Goal: Task Accomplishment & Management: Complete application form

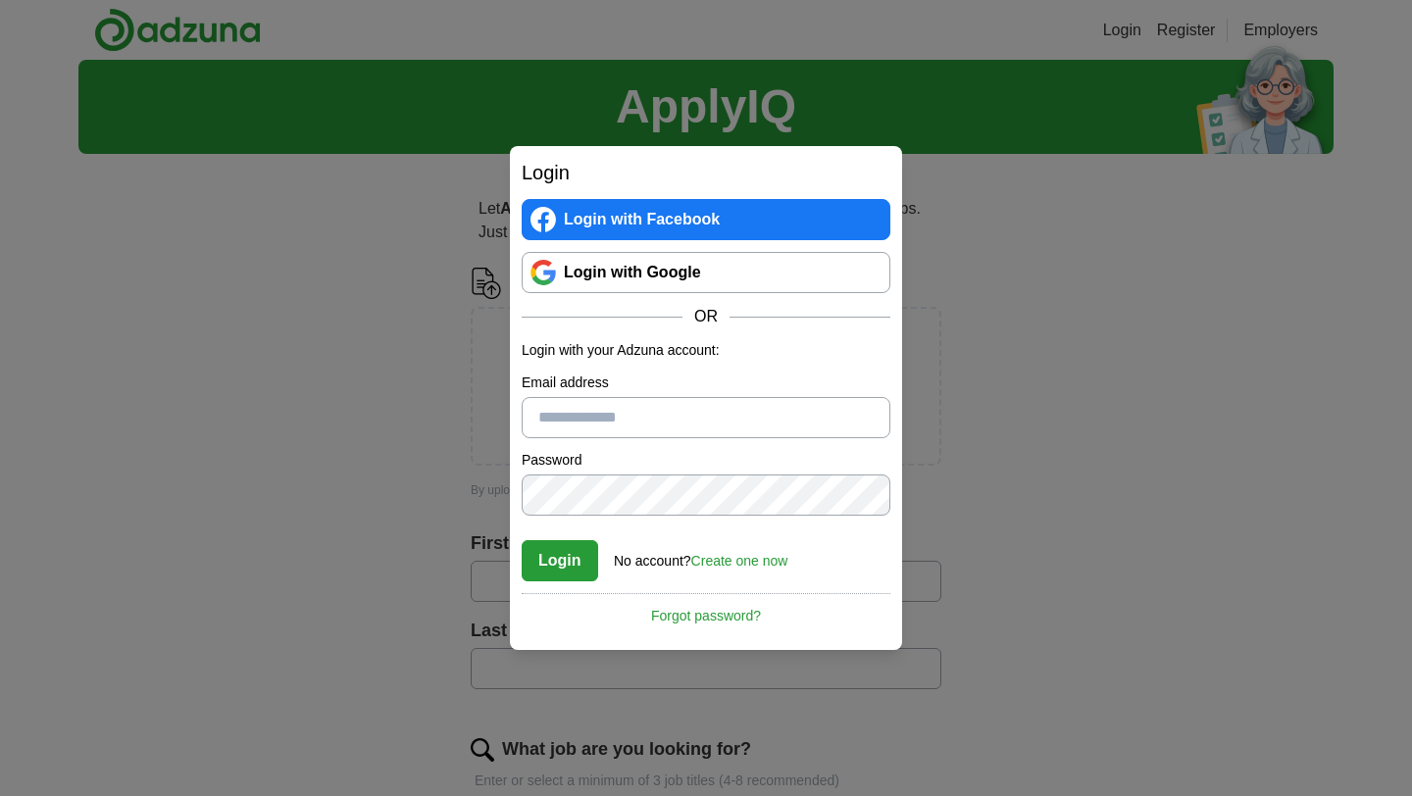
click at [761, 561] on link "Create one now" at bounding box center [739, 561] width 97 height 16
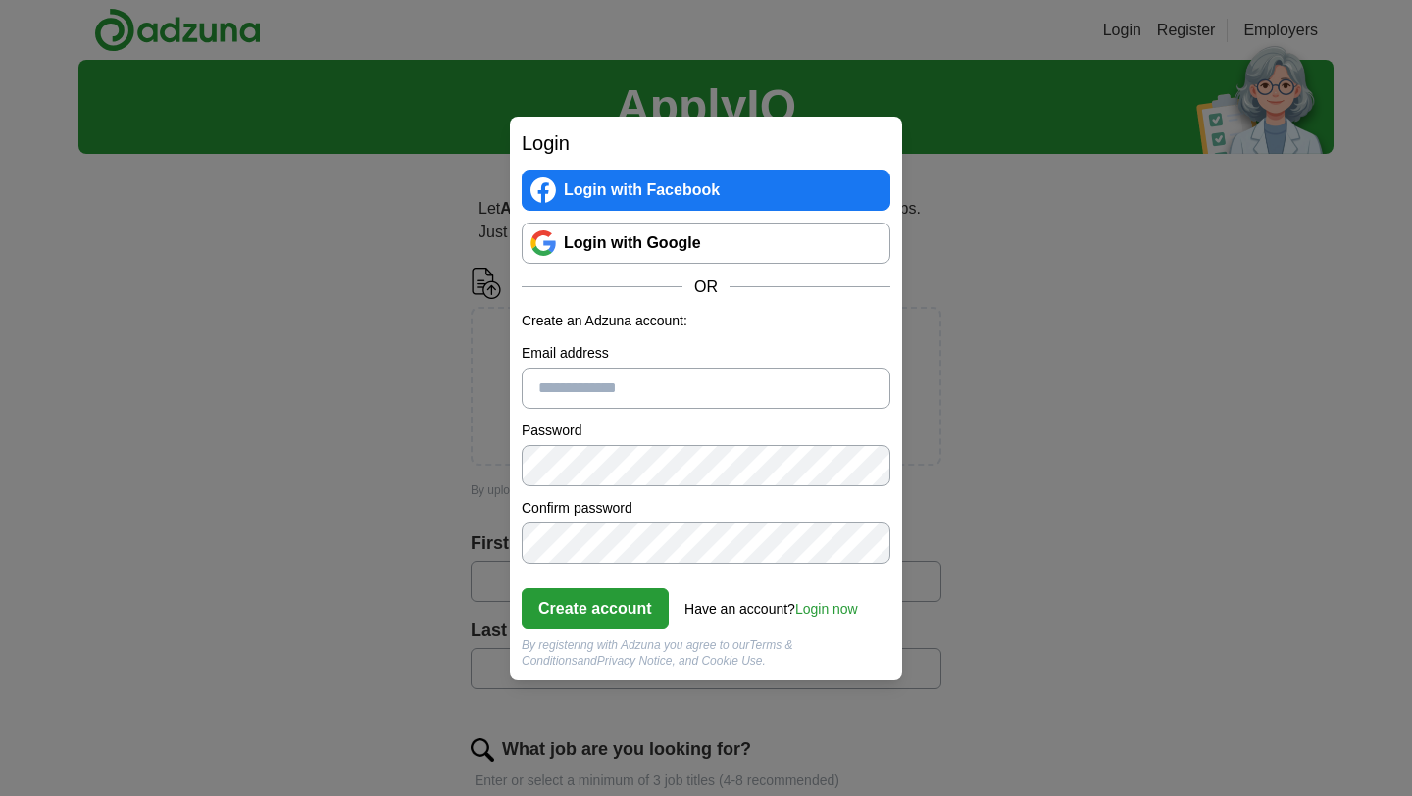
click at [659, 380] on input "Email address" at bounding box center [706, 388] width 369 height 41
type input "**********"
click at [612, 613] on button "Create account" at bounding box center [595, 608] width 147 height 41
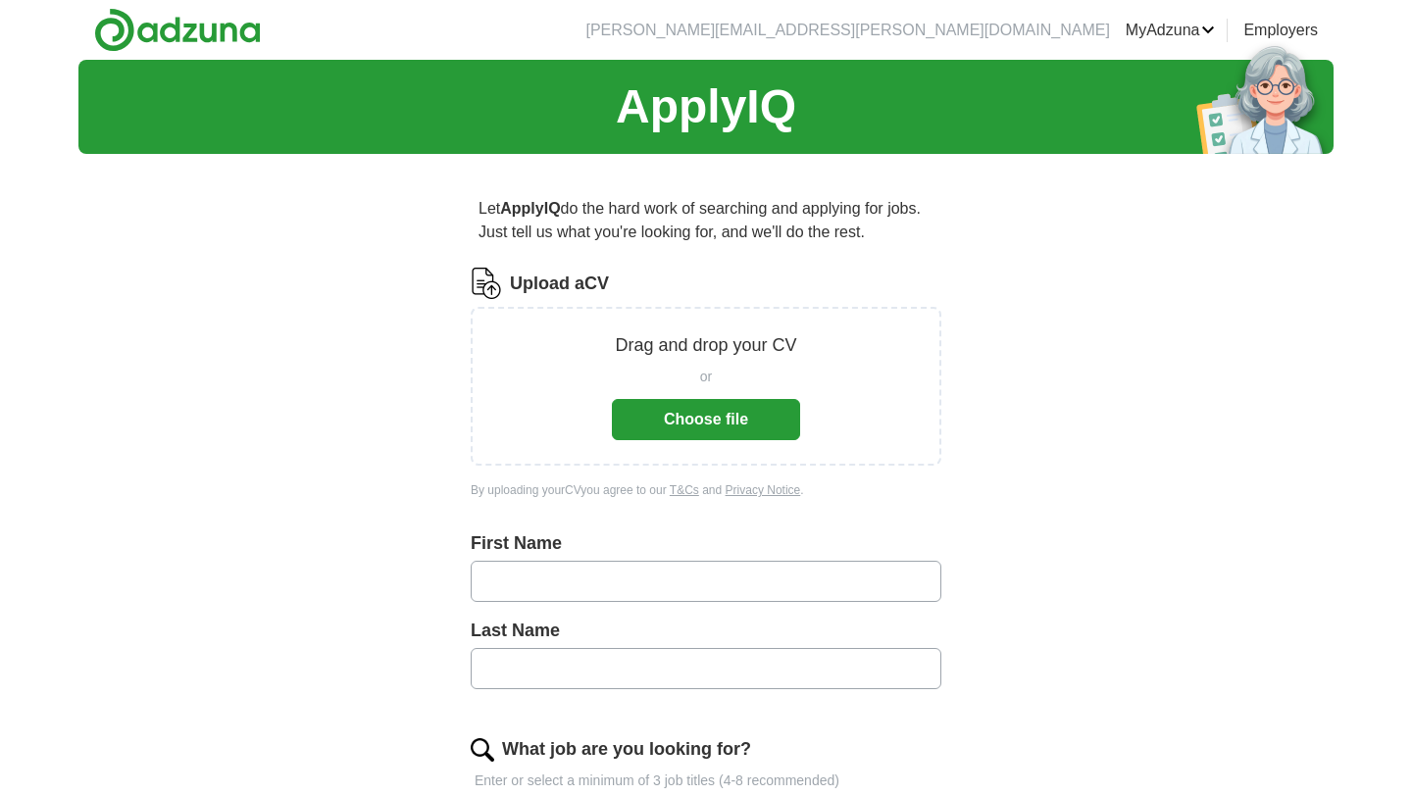
click at [667, 415] on button "Choose file" at bounding box center [706, 419] width 188 height 41
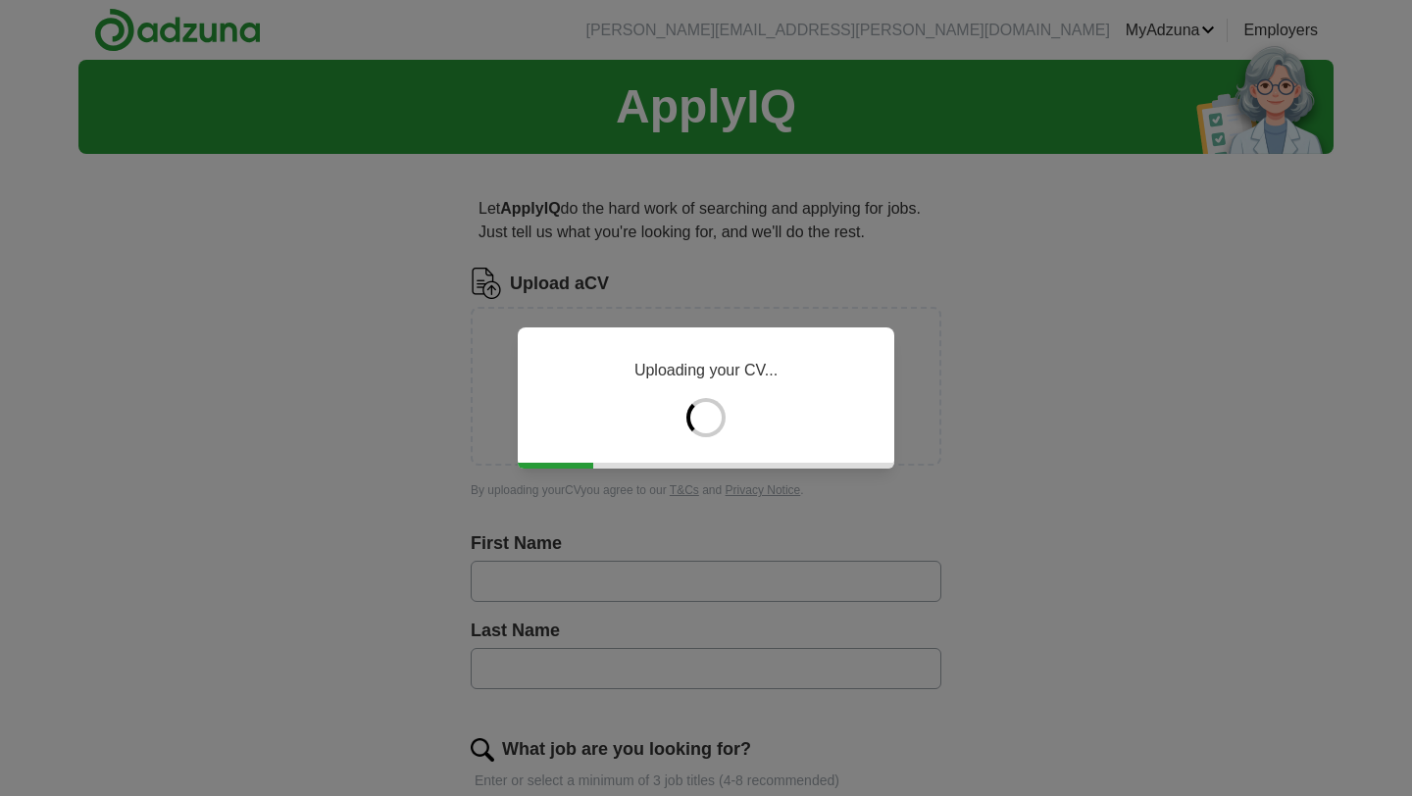
click at [850, 292] on div "Uploading your CV..." at bounding box center [706, 398] width 1412 height 796
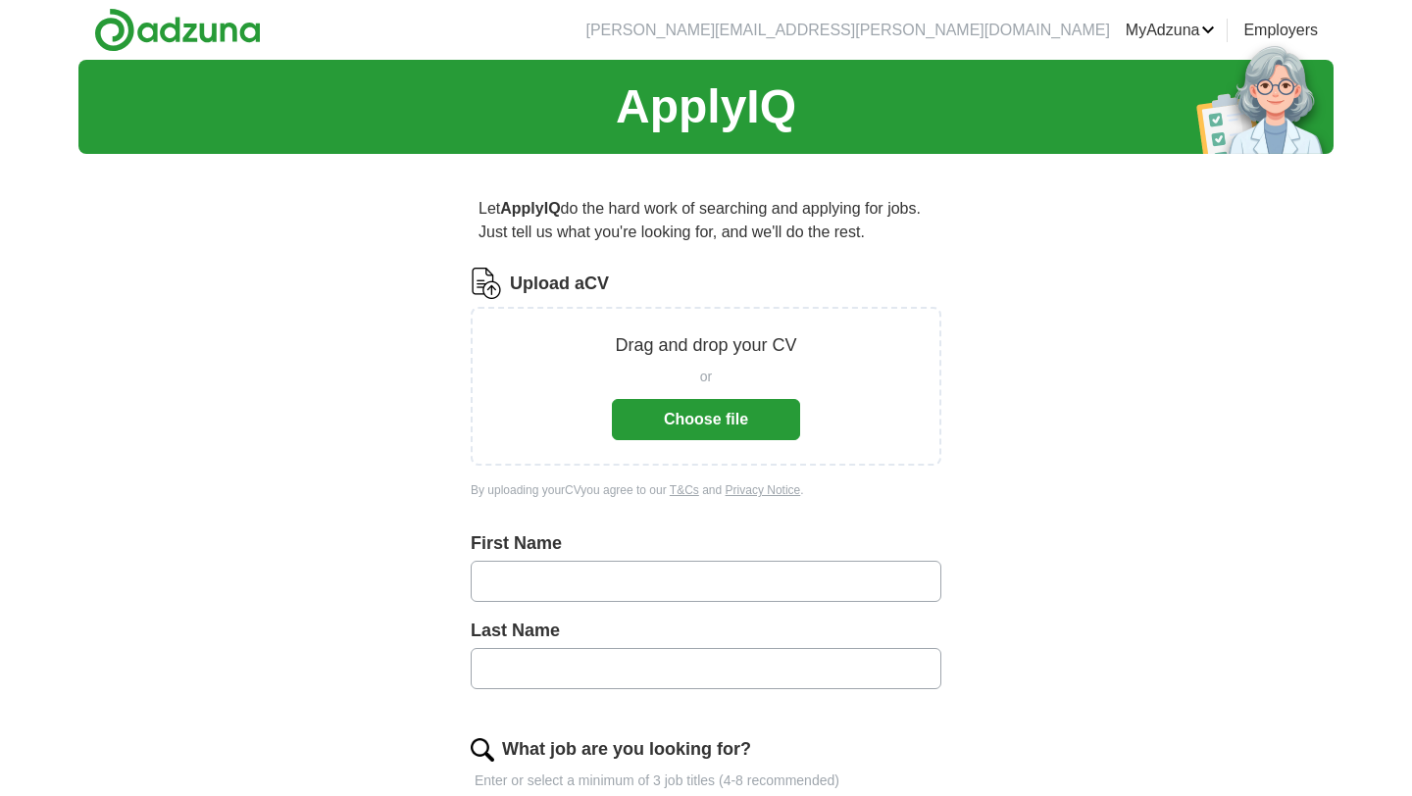
click at [682, 424] on button "Choose file" at bounding box center [706, 419] width 188 height 41
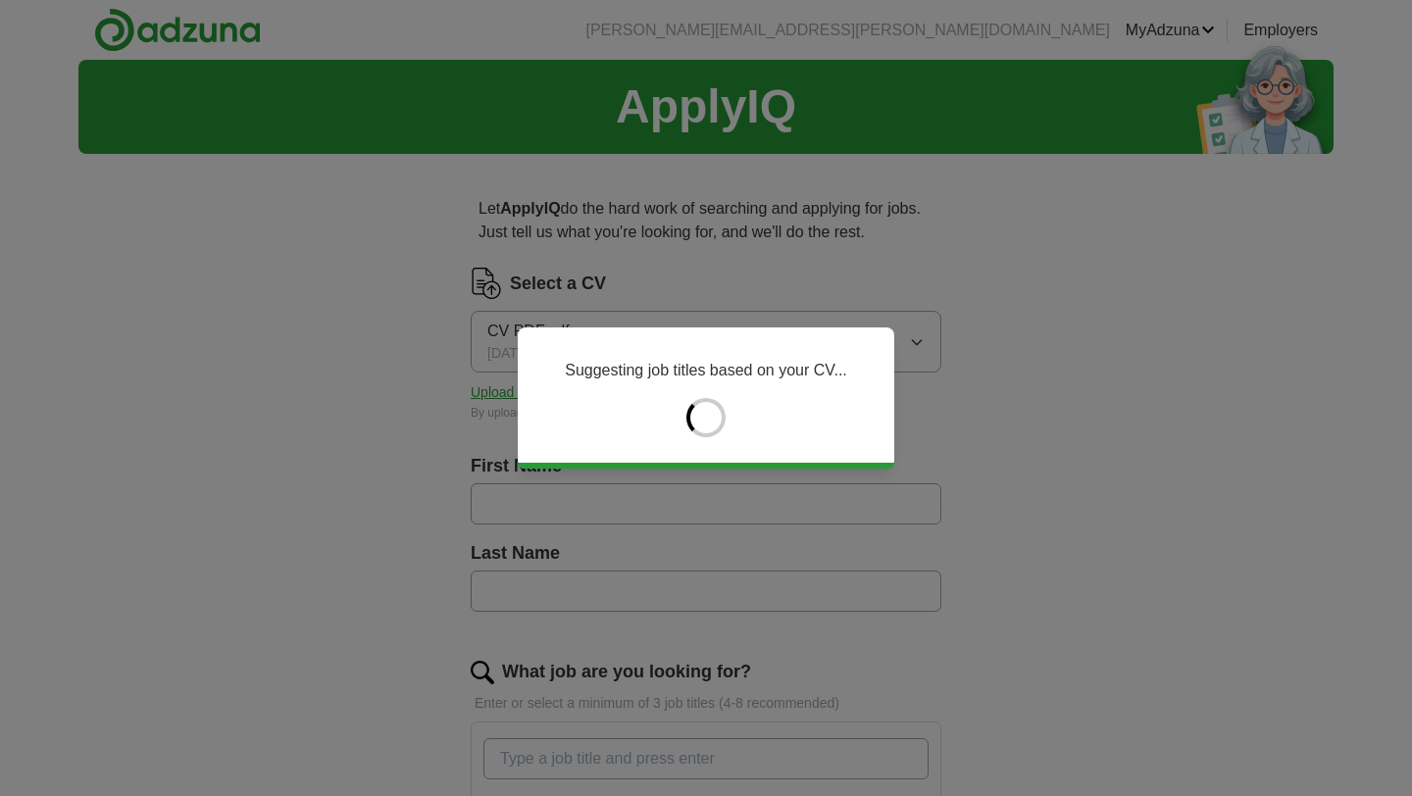
type input "******"
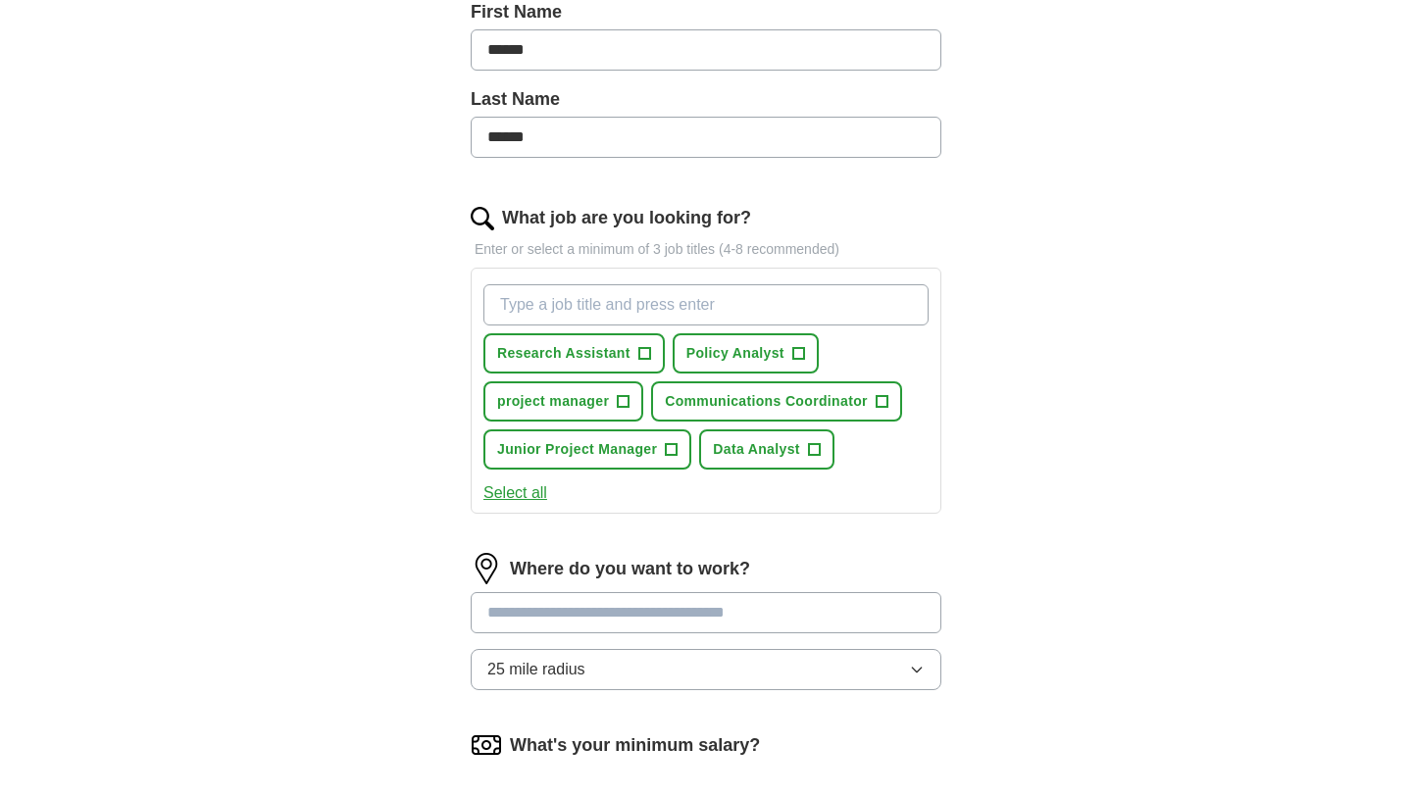
scroll to position [458, 0]
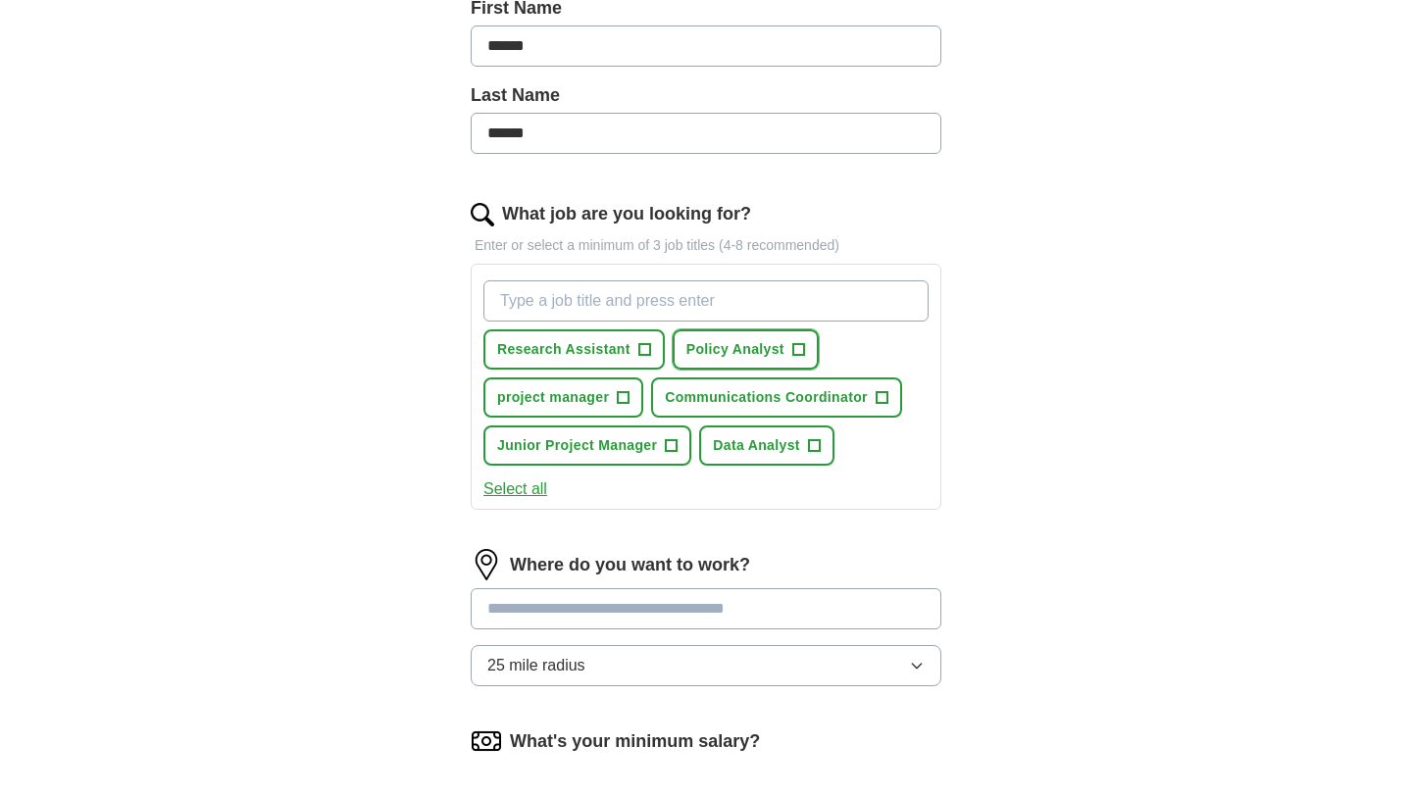
click at [753, 351] on span "Policy Analyst" at bounding box center [736, 349] width 98 height 21
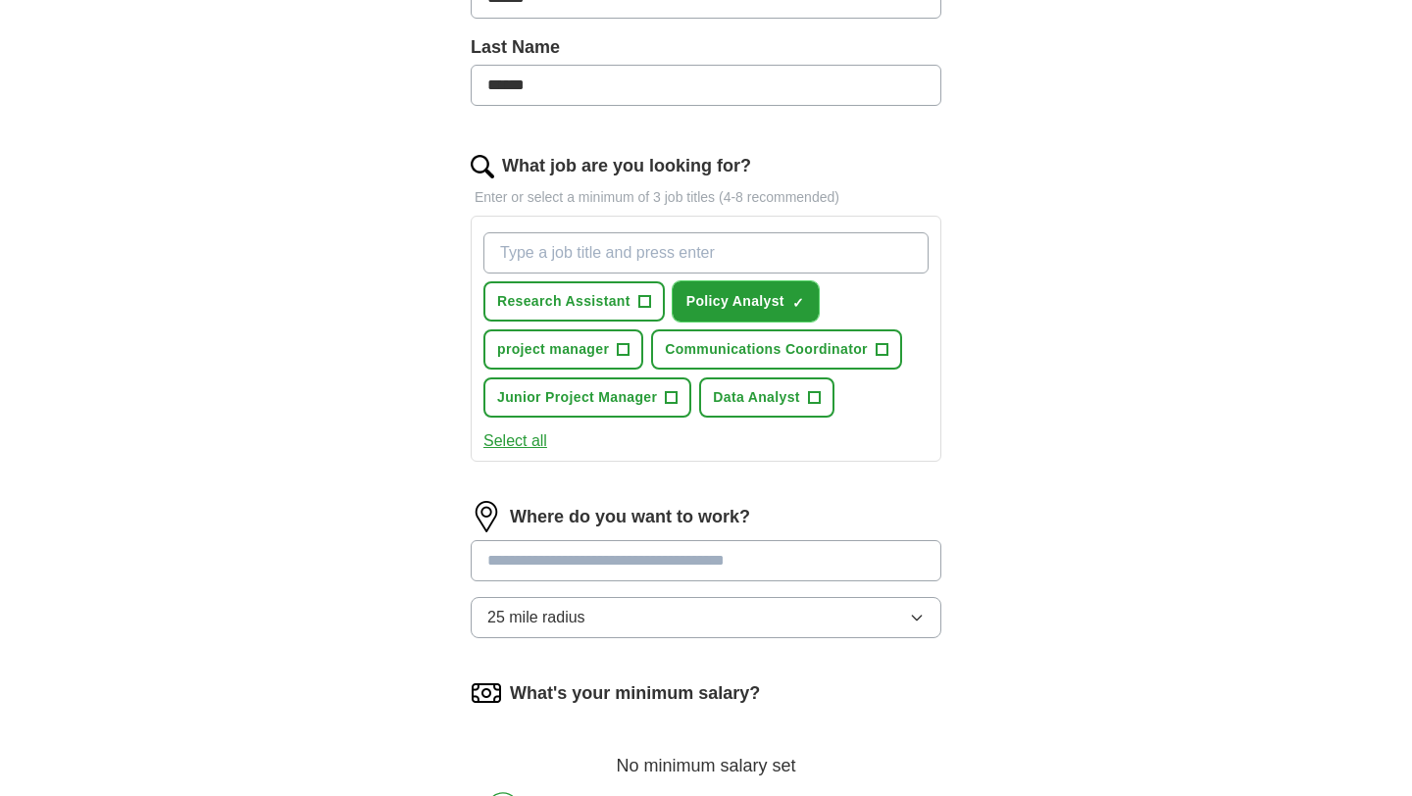
scroll to position [515, 0]
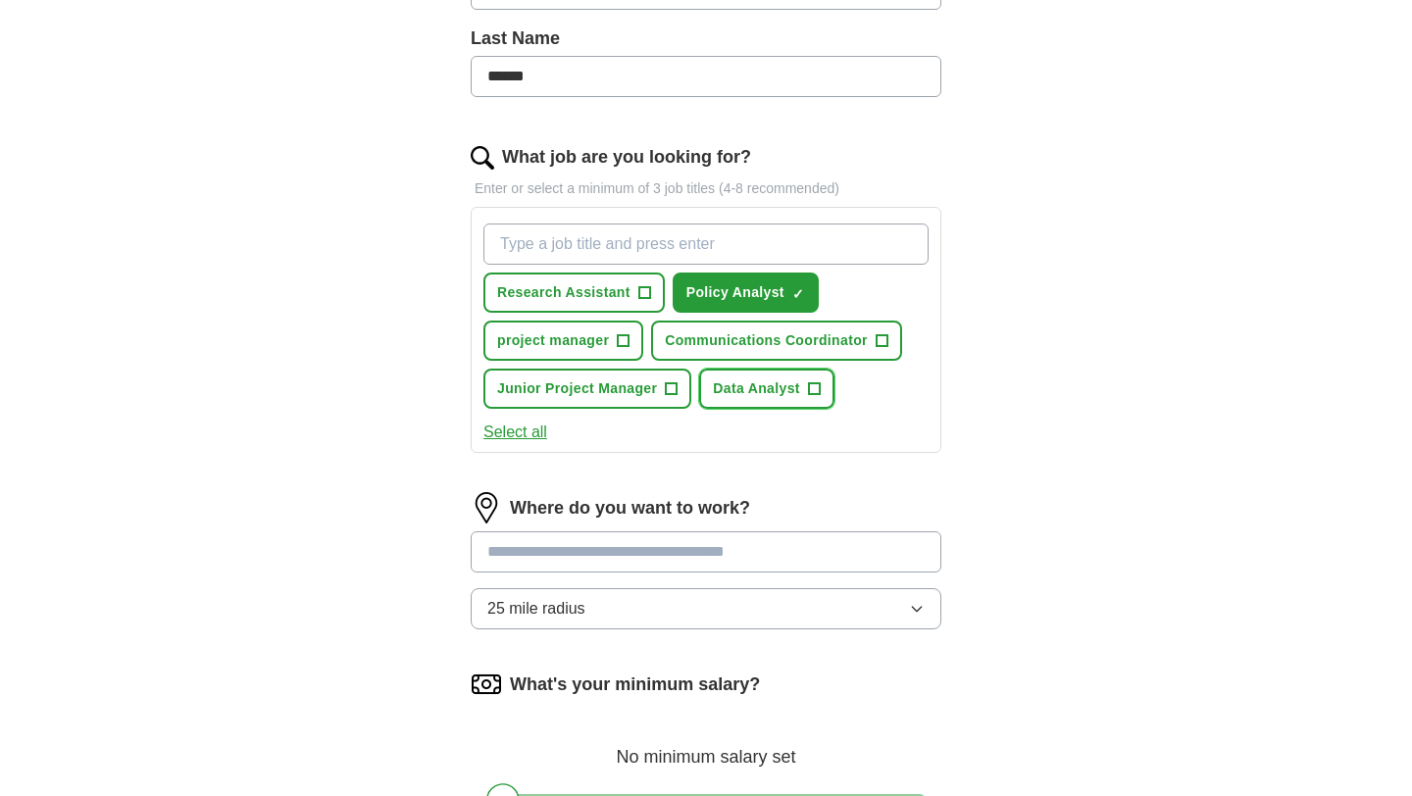
click at [768, 396] on span "Data Analyst" at bounding box center [756, 389] width 87 height 21
click at [590, 240] on input "What job are you looking for?" at bounding box center [706, 244] width 445 height 41
type input "Banking"
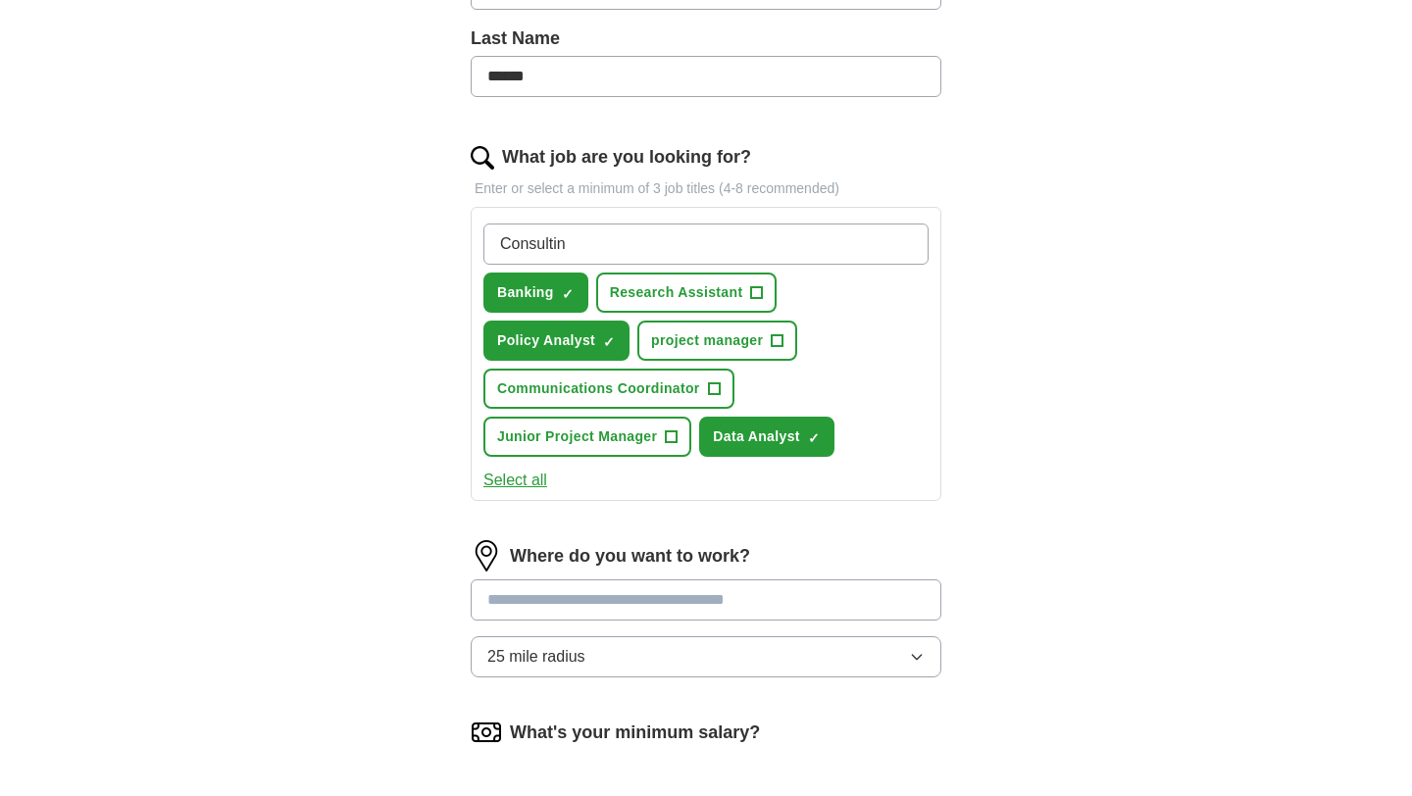
type input "Consulting"
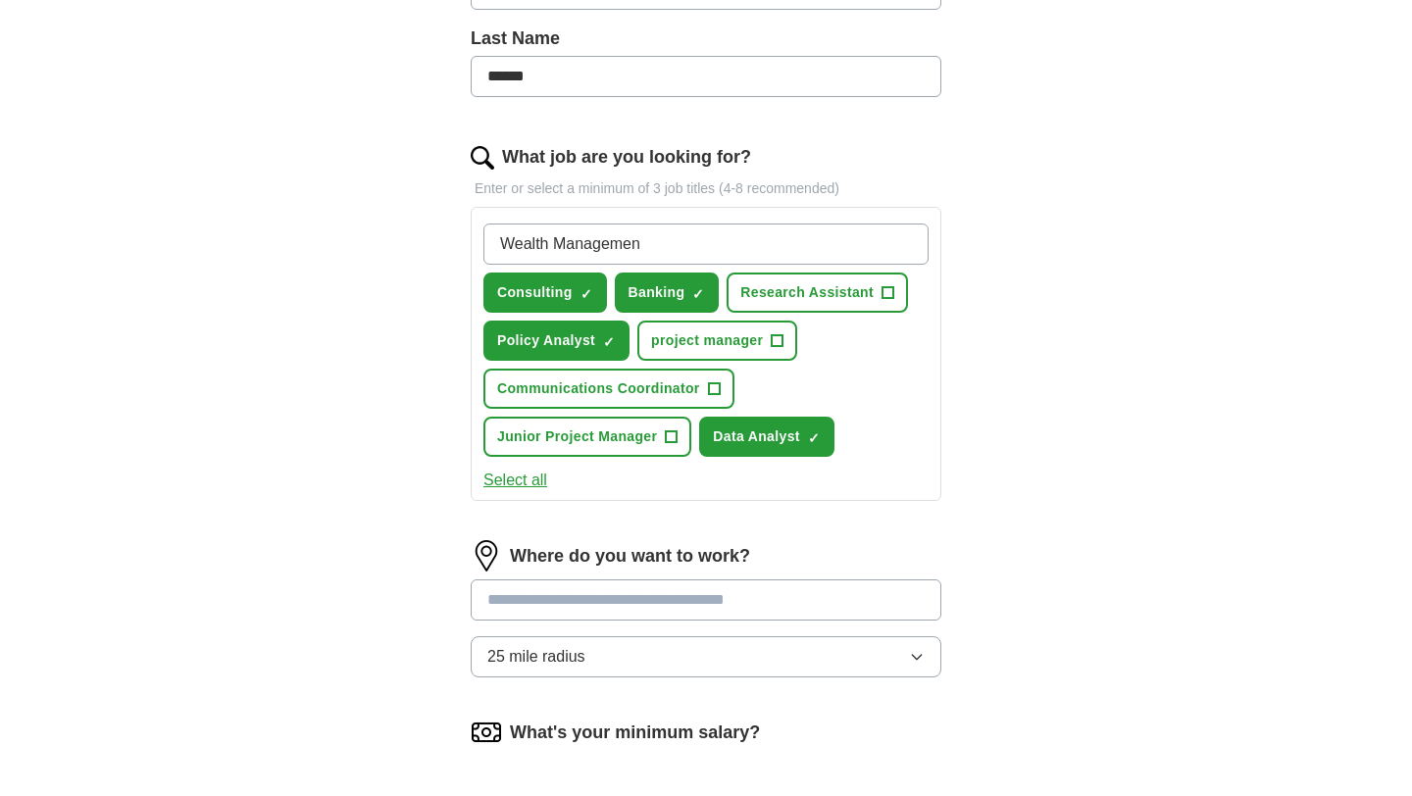
type input "Wealth Management"
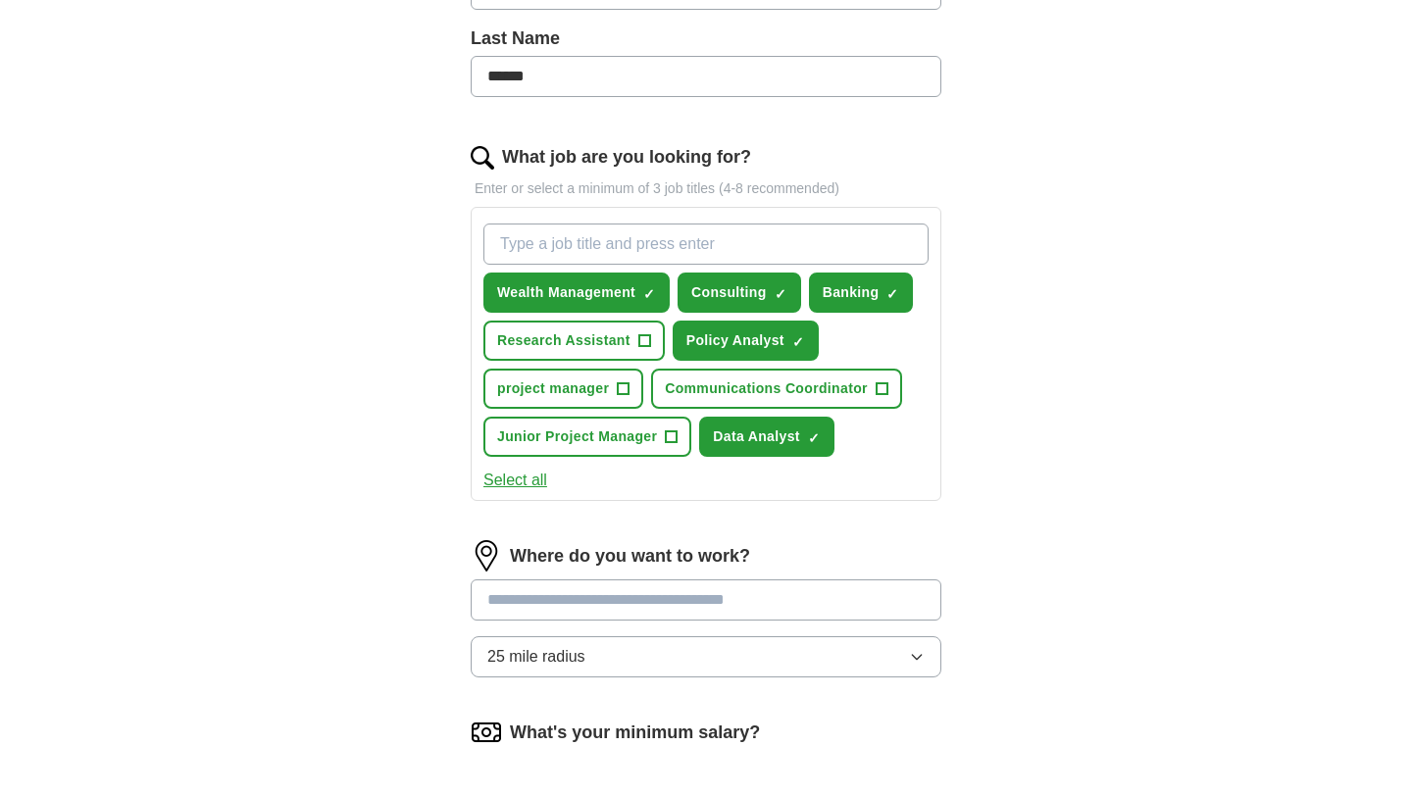
scroll to position [655, 0]
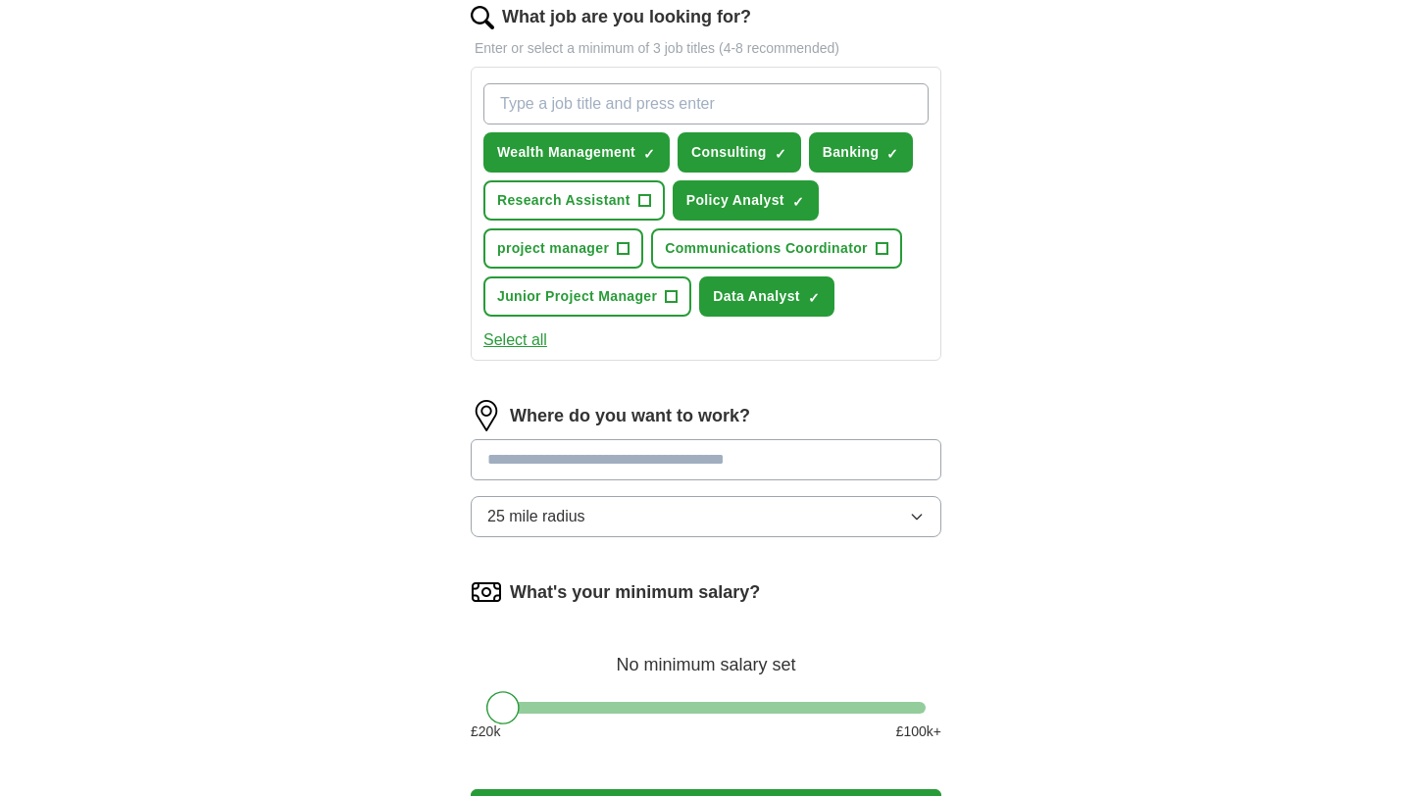
click at [522, 469] on input at bounding box center [706, 459] width 471 height 41
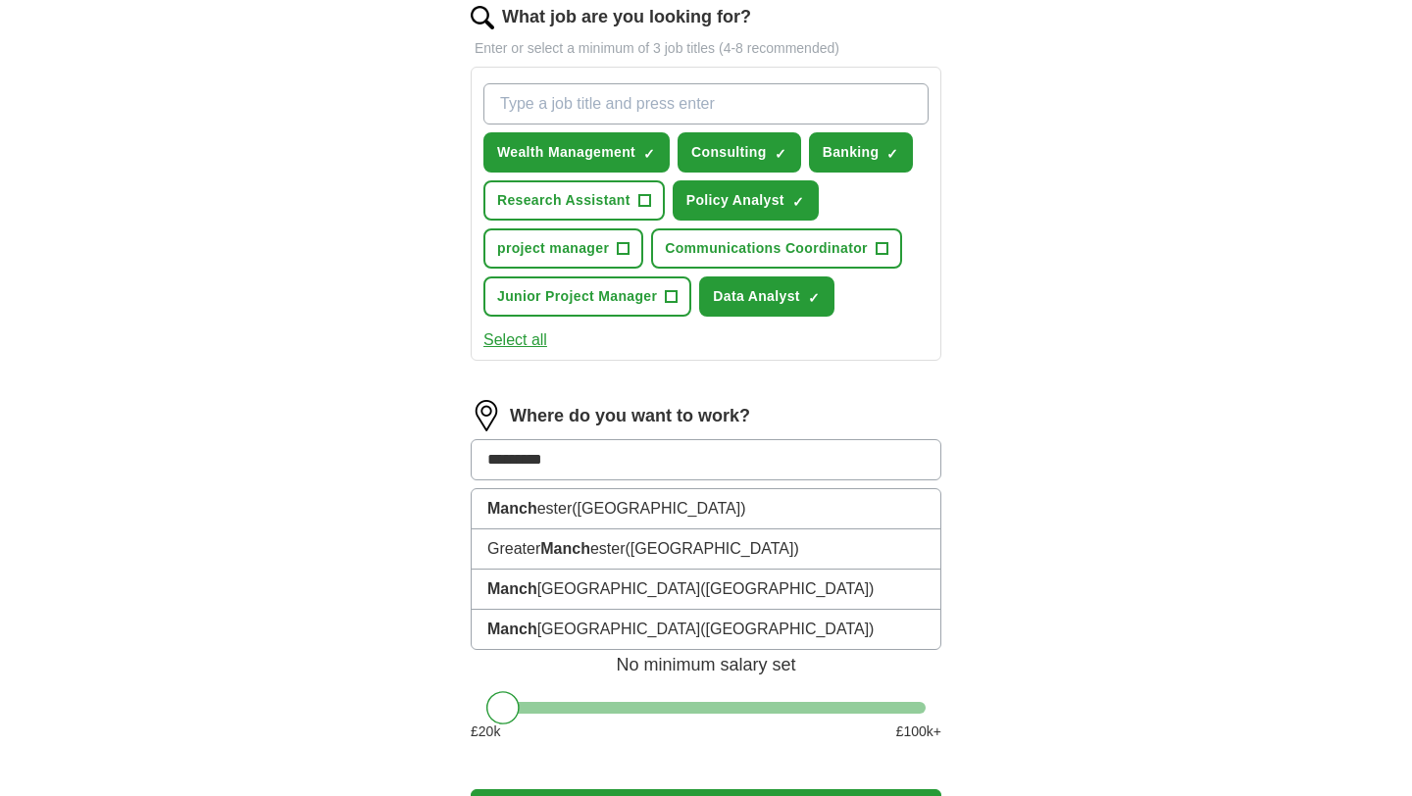
type input "**********"
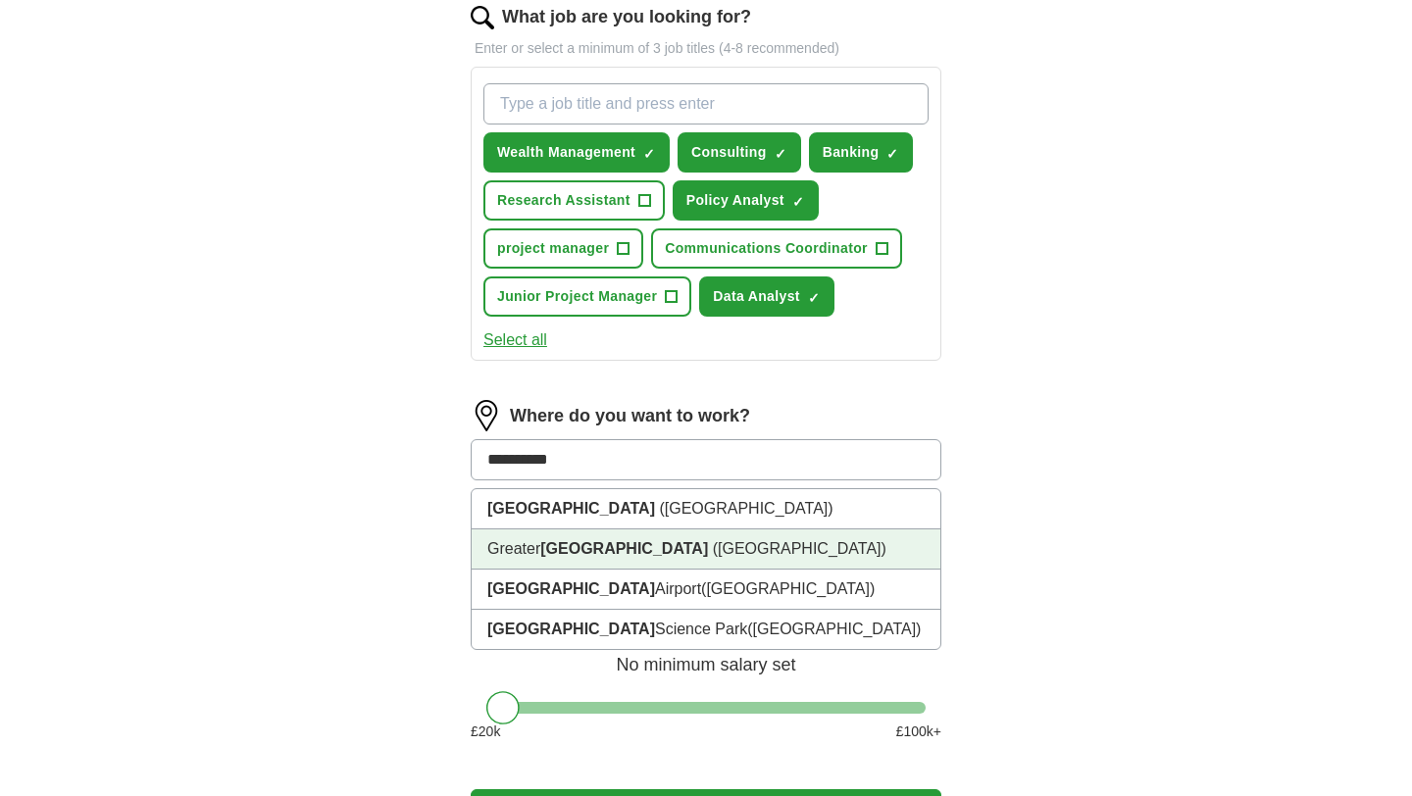
click at [611, 542] on strong "Manchester" at bounding box center [624, 548] width 168 height 17
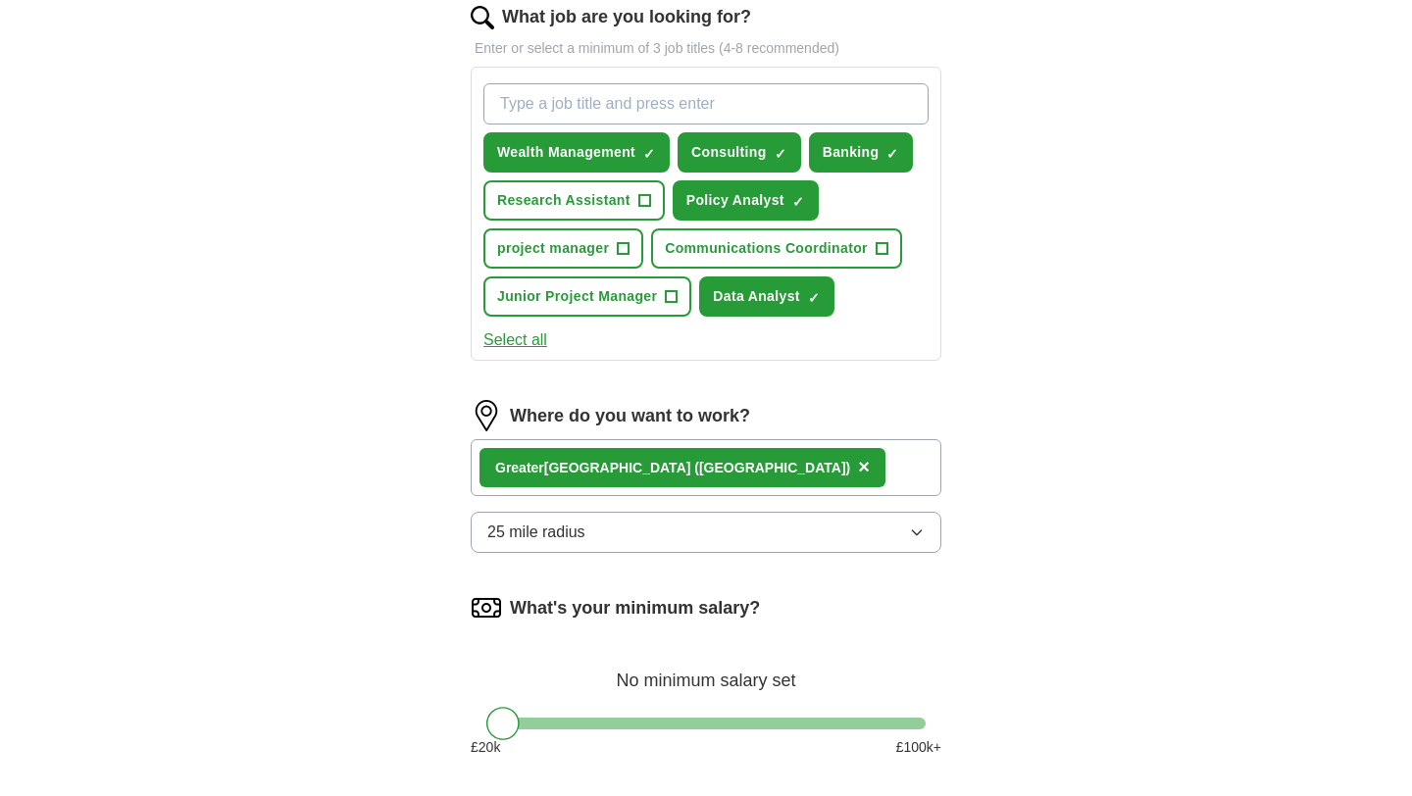
click at [625, 527] on button "25 mile radius" at bounding box center [706, 532] width 471 height 41
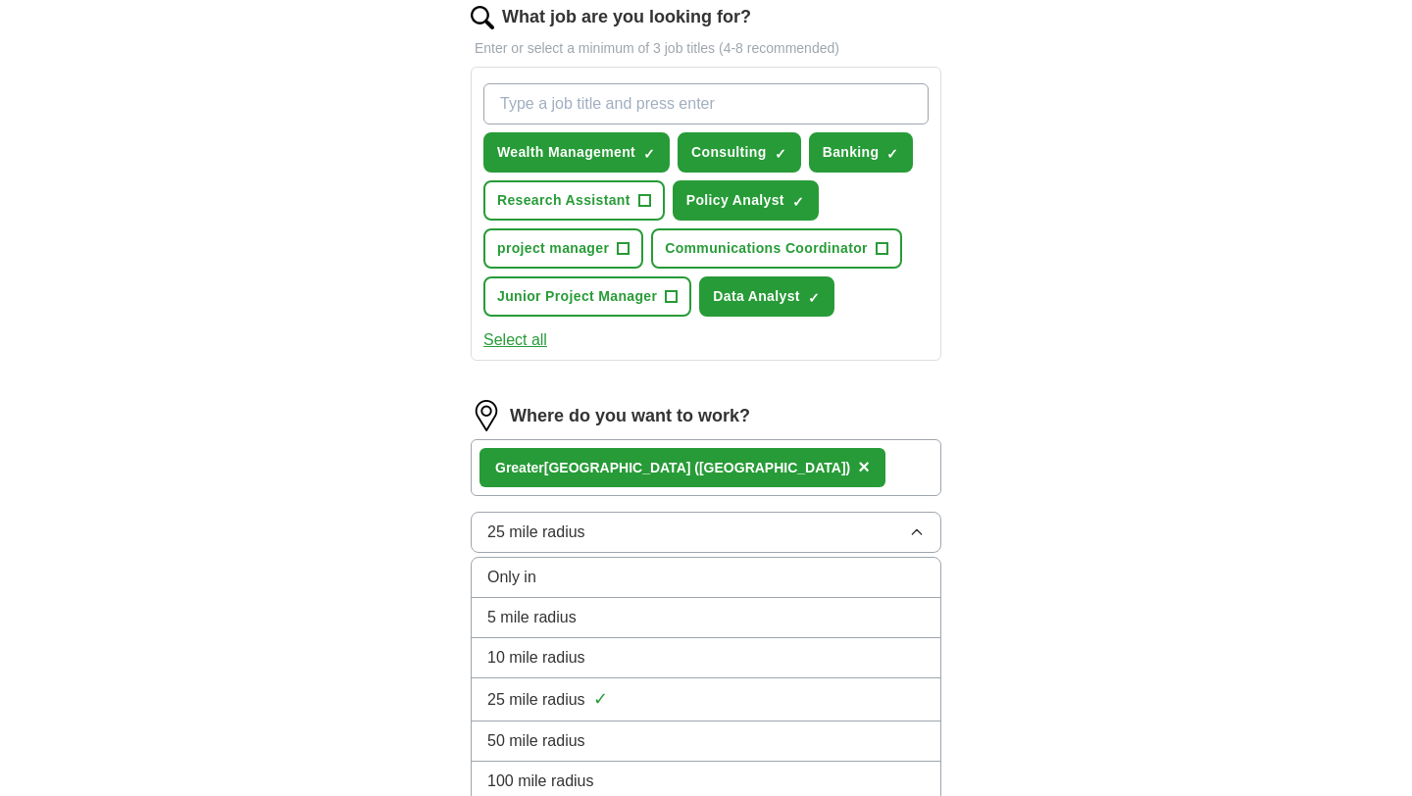
click at [580, 654] on span "10 mile radius" at bounding box center [536, 658] width 98 height 24
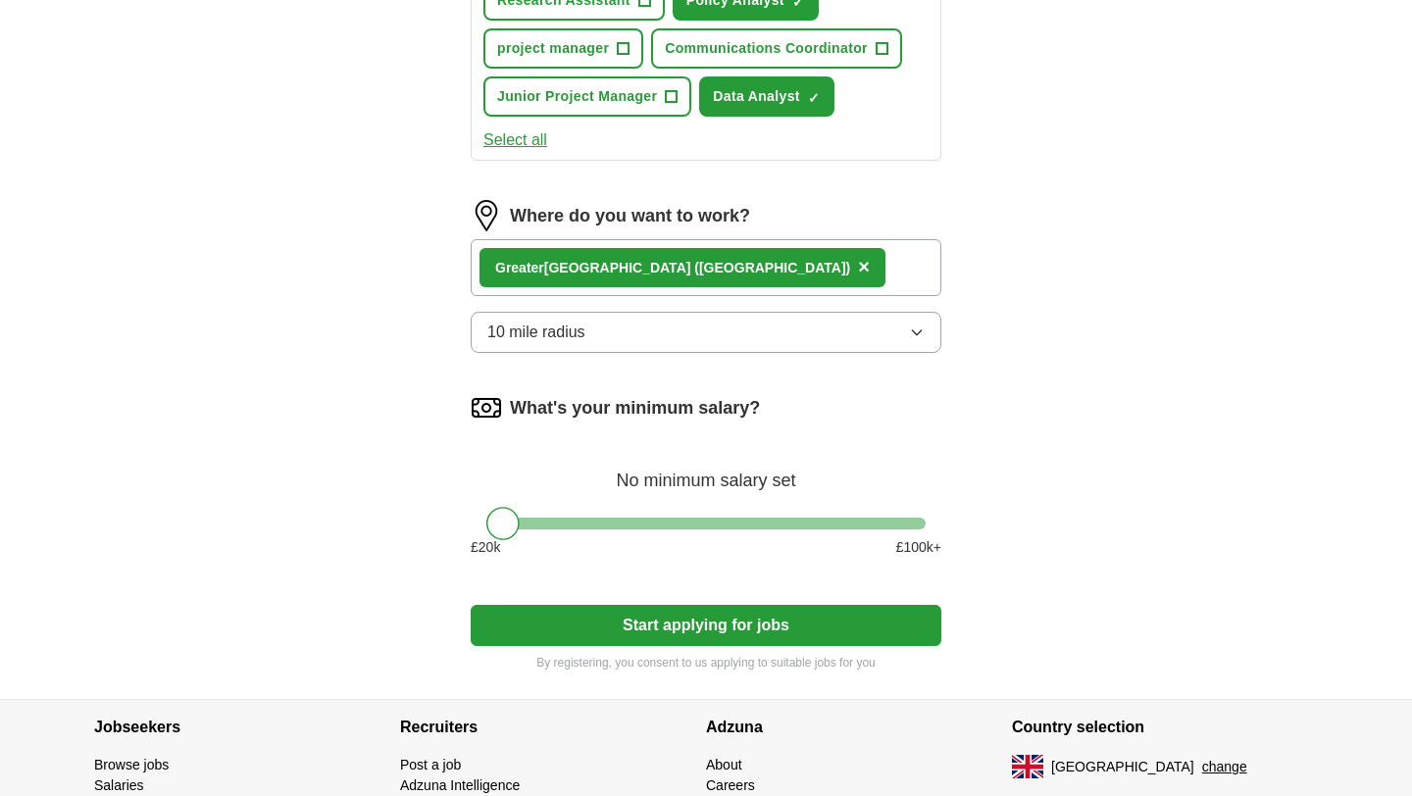
scroll to position [858, 0]
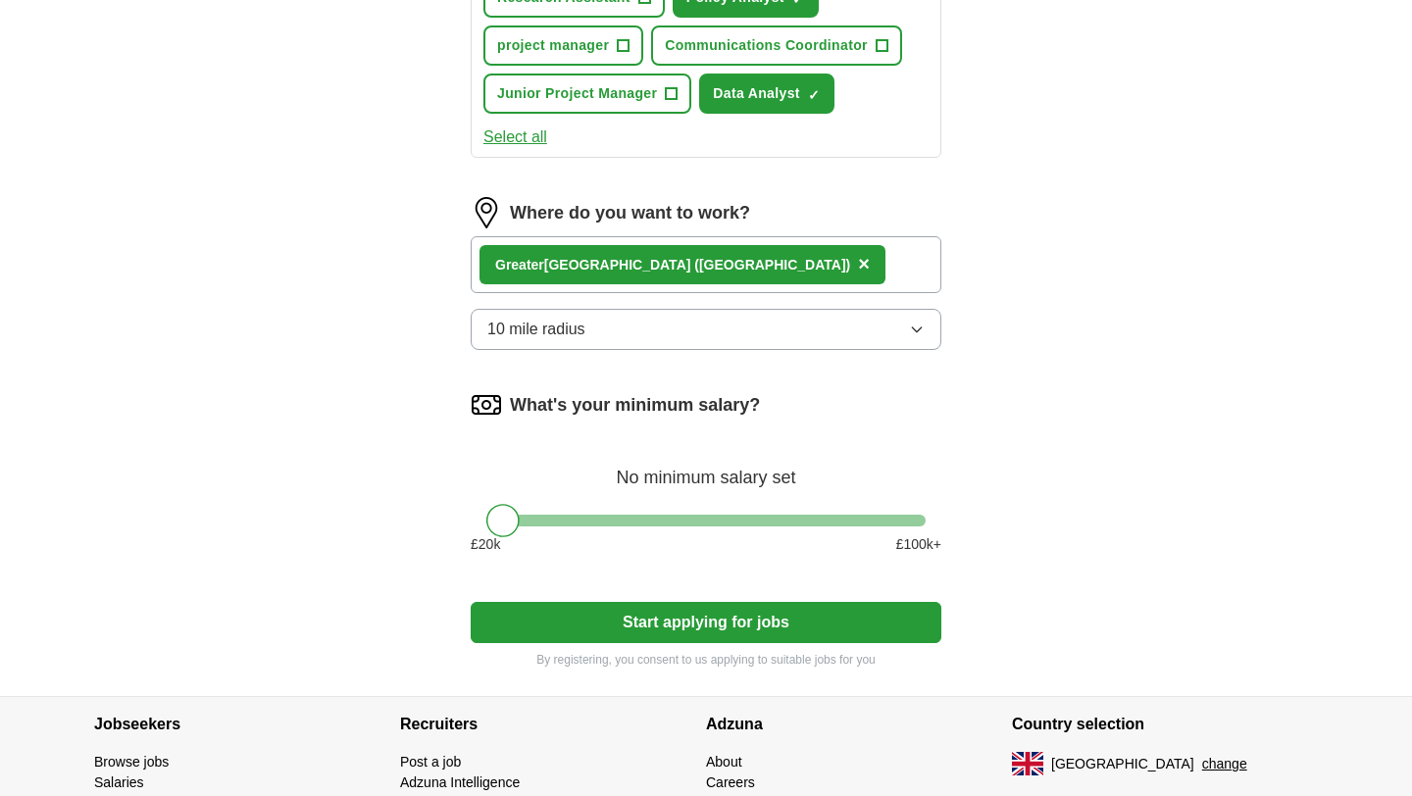
click at [858, 265] on span "×" at bounding box center [864, 264] width 12 height 22
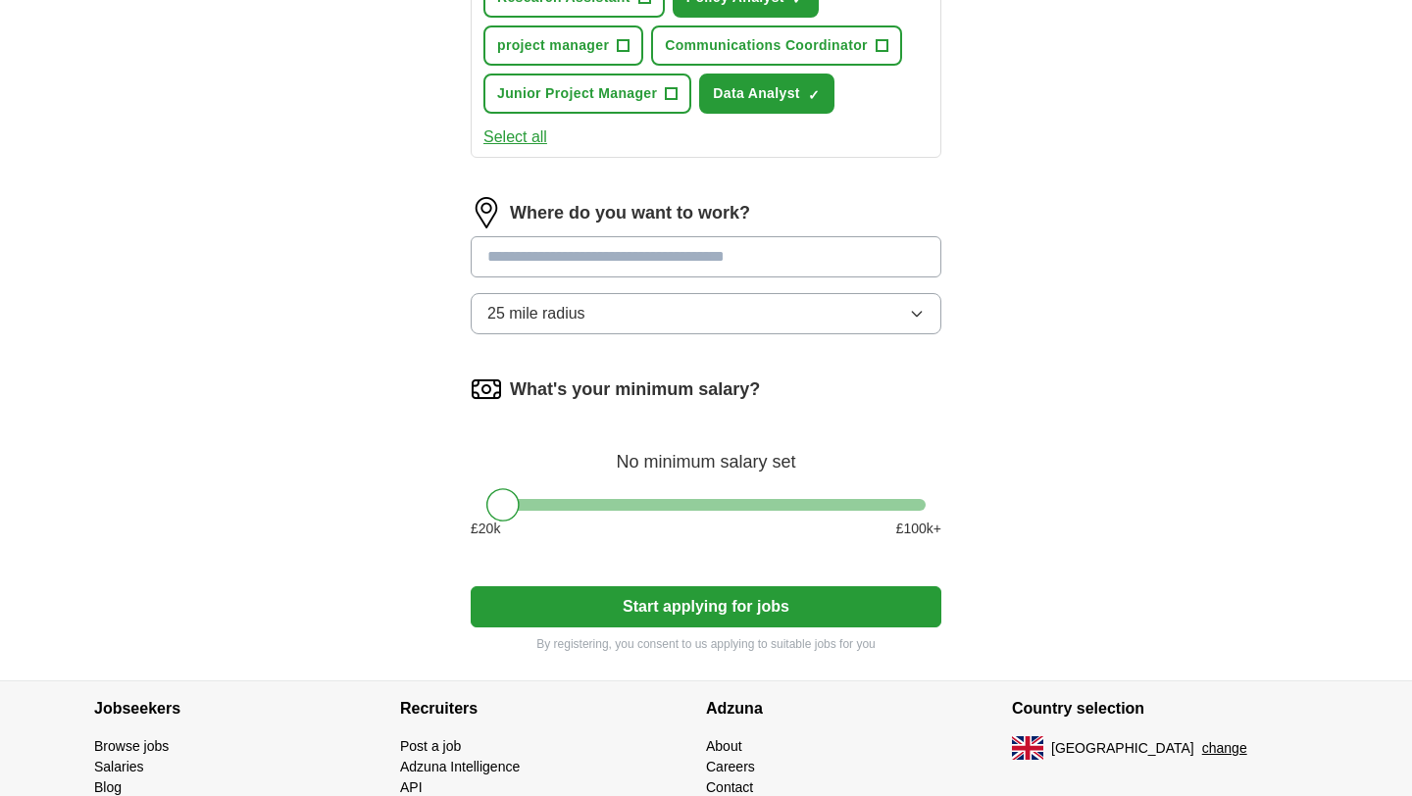
click at [659, 277] on input at bounding box center [706, 256] width 471 height 41
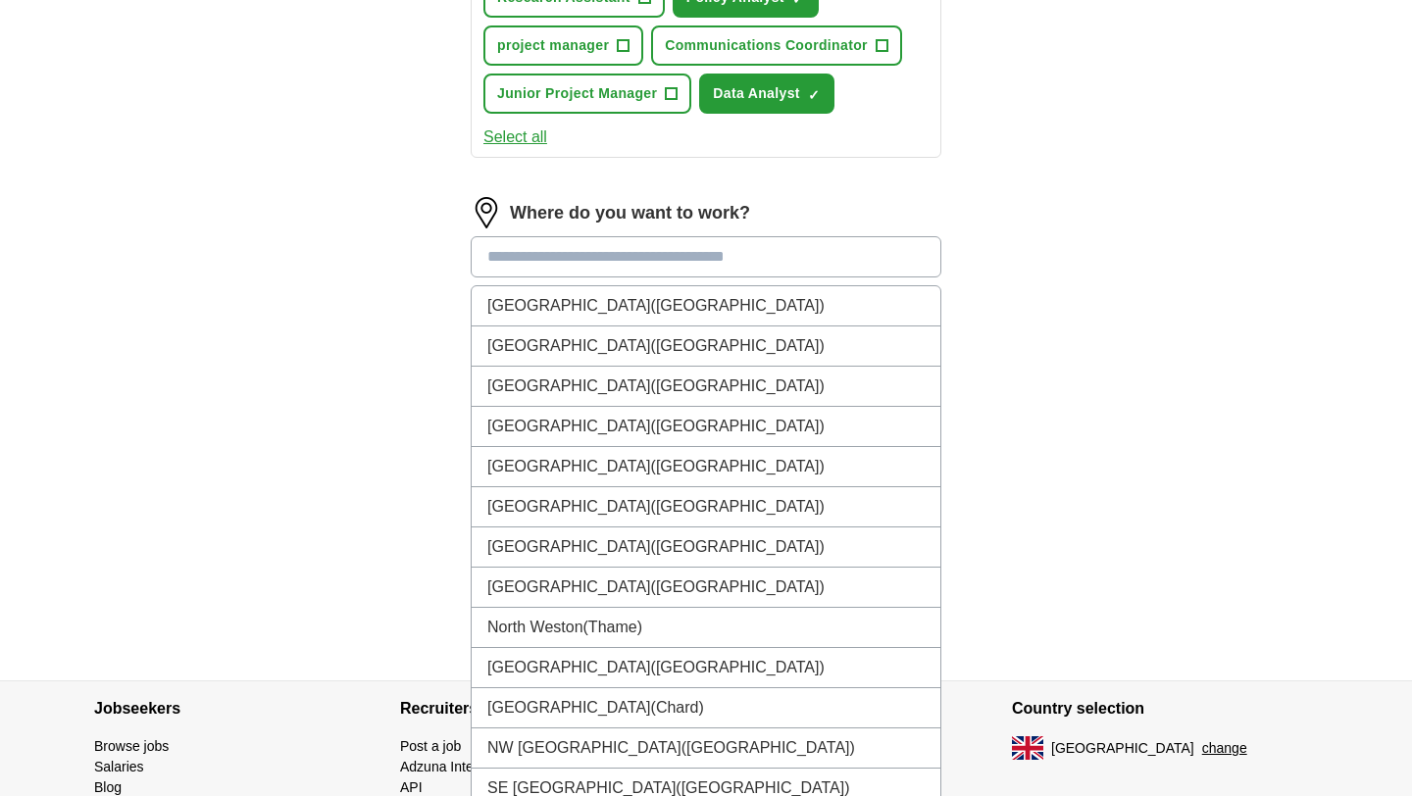
type input "*"
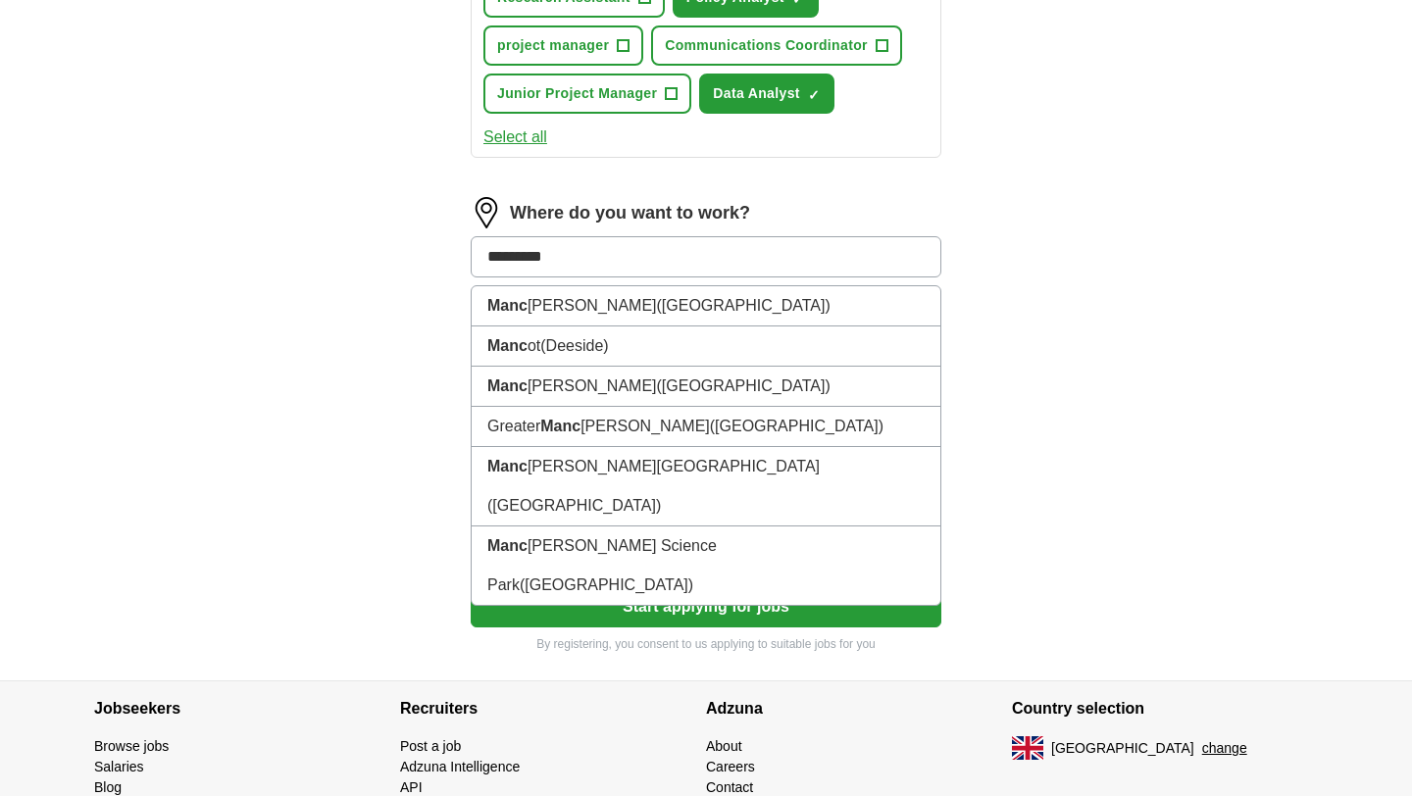
type input "**********"
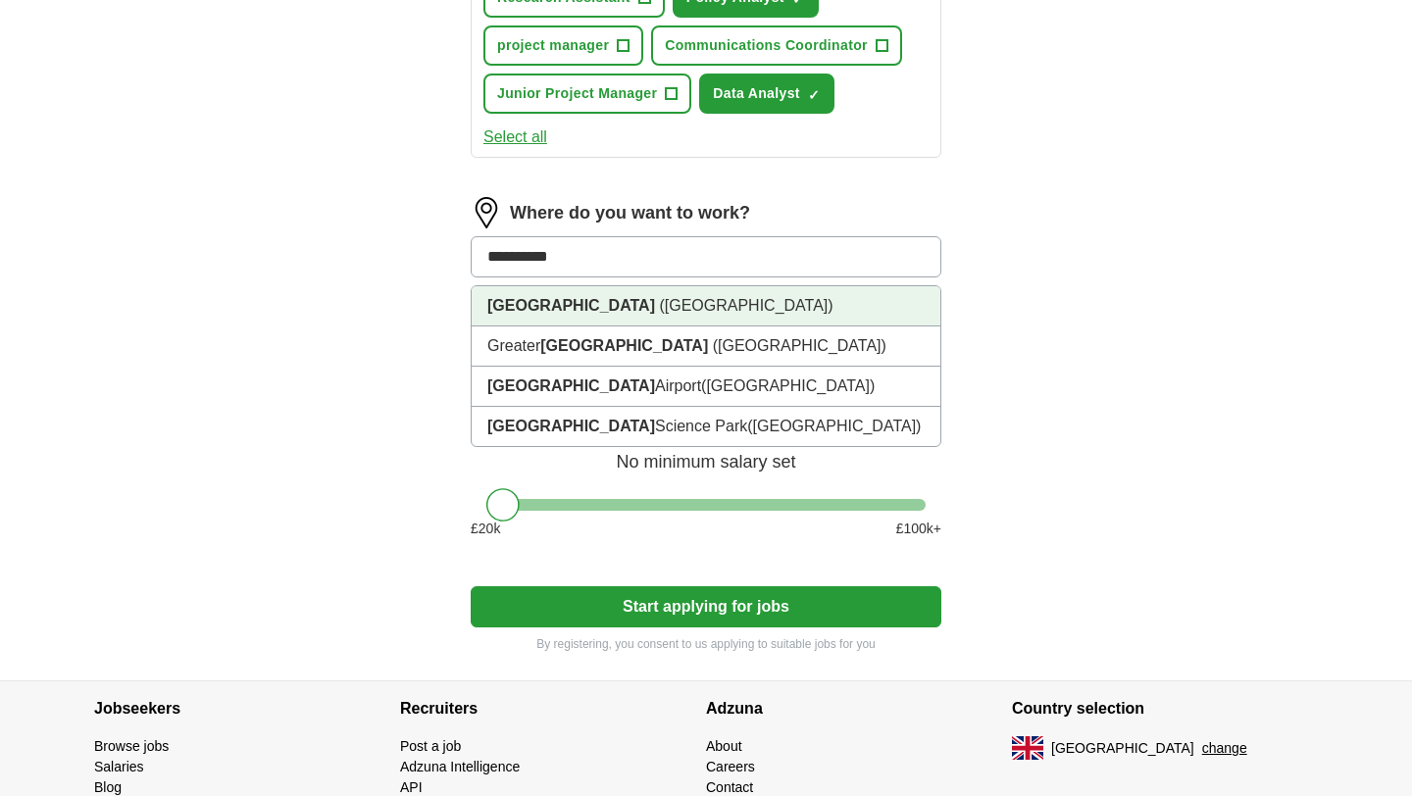
click at [659, 305] on span "(Greater Manchester)" at bounding box center [746, 305] width 174 height 17
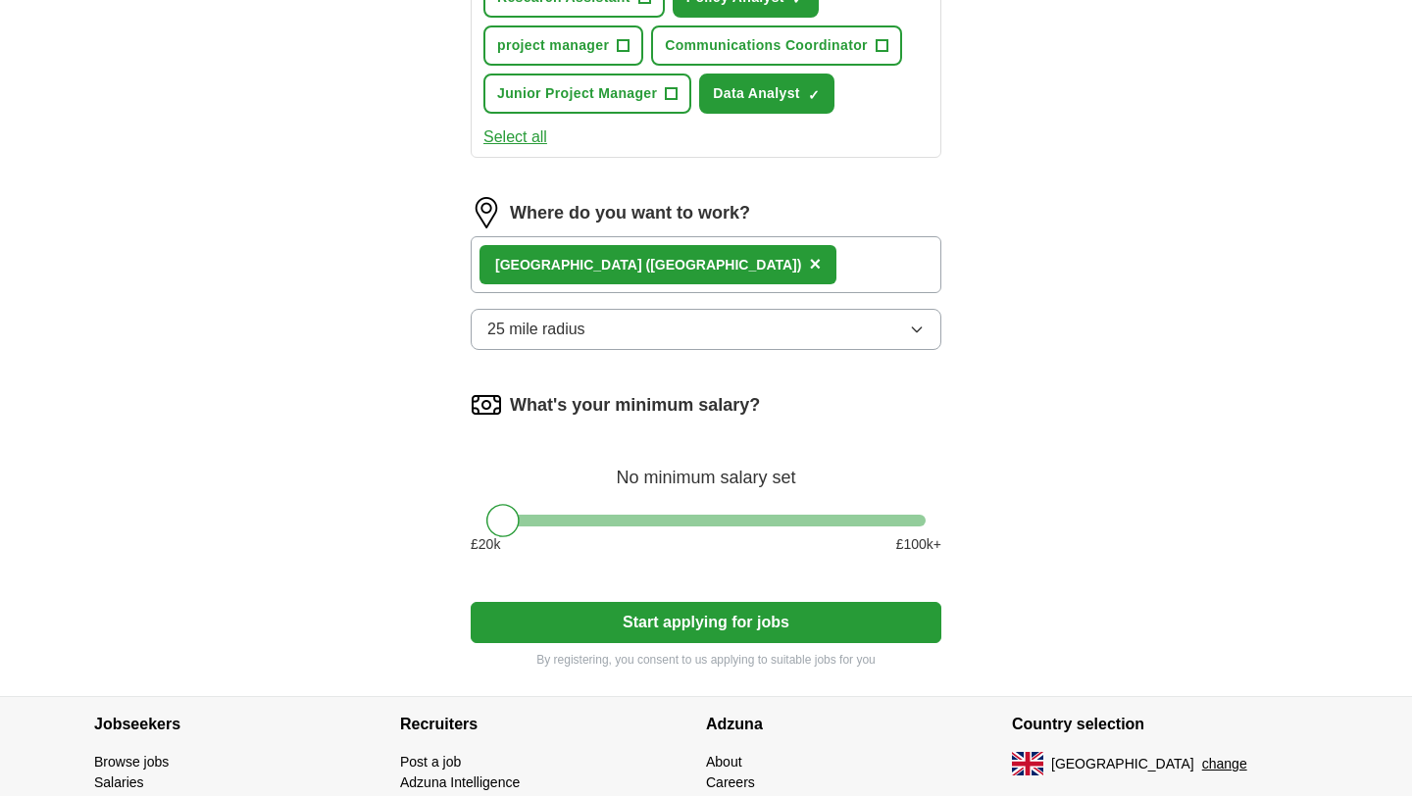
click at [589, 340] on button "25 mile radius" at bounding box center [706, 329] width 471 height 41
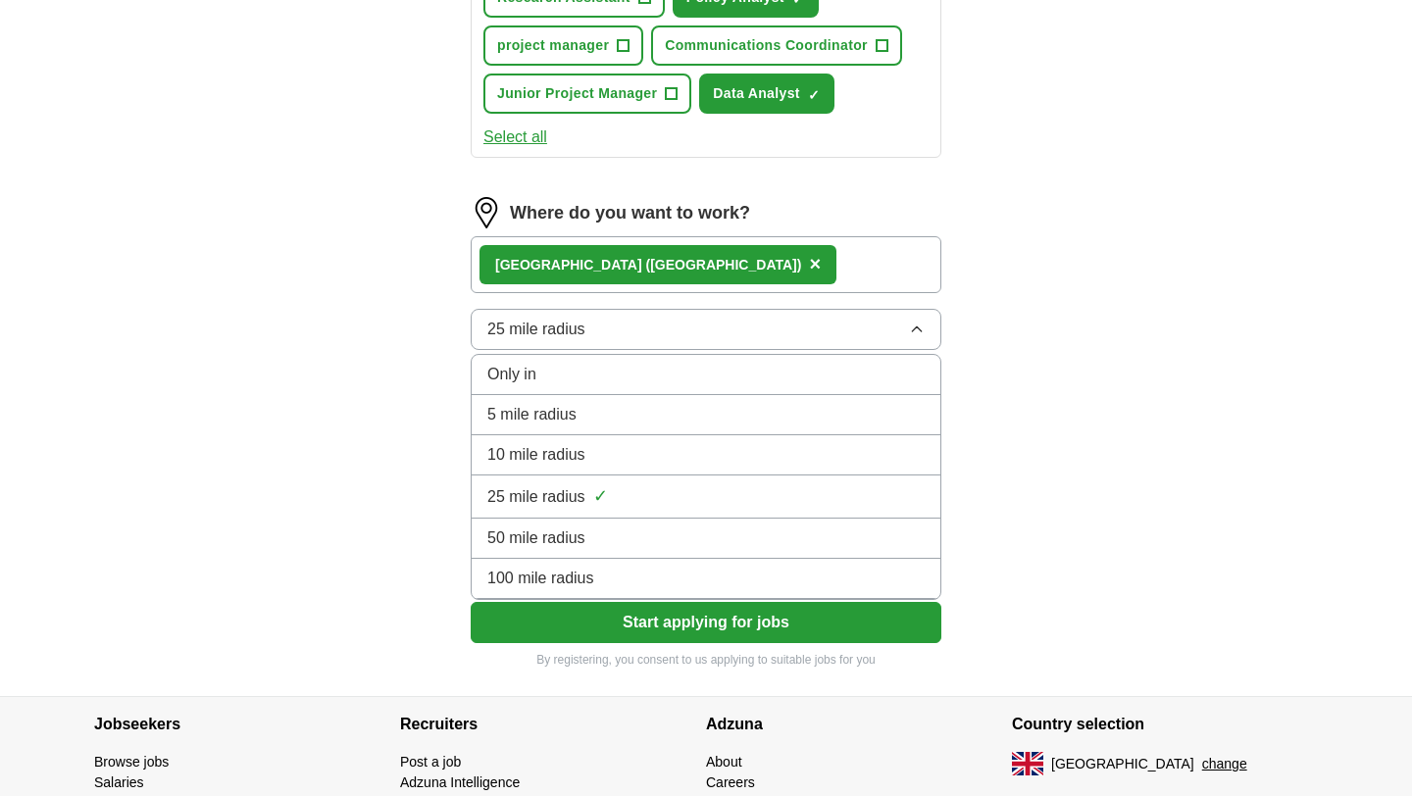
click at [564, 452] on span "10 mile radius" at bounding box center [536, 455] width 98 height 24
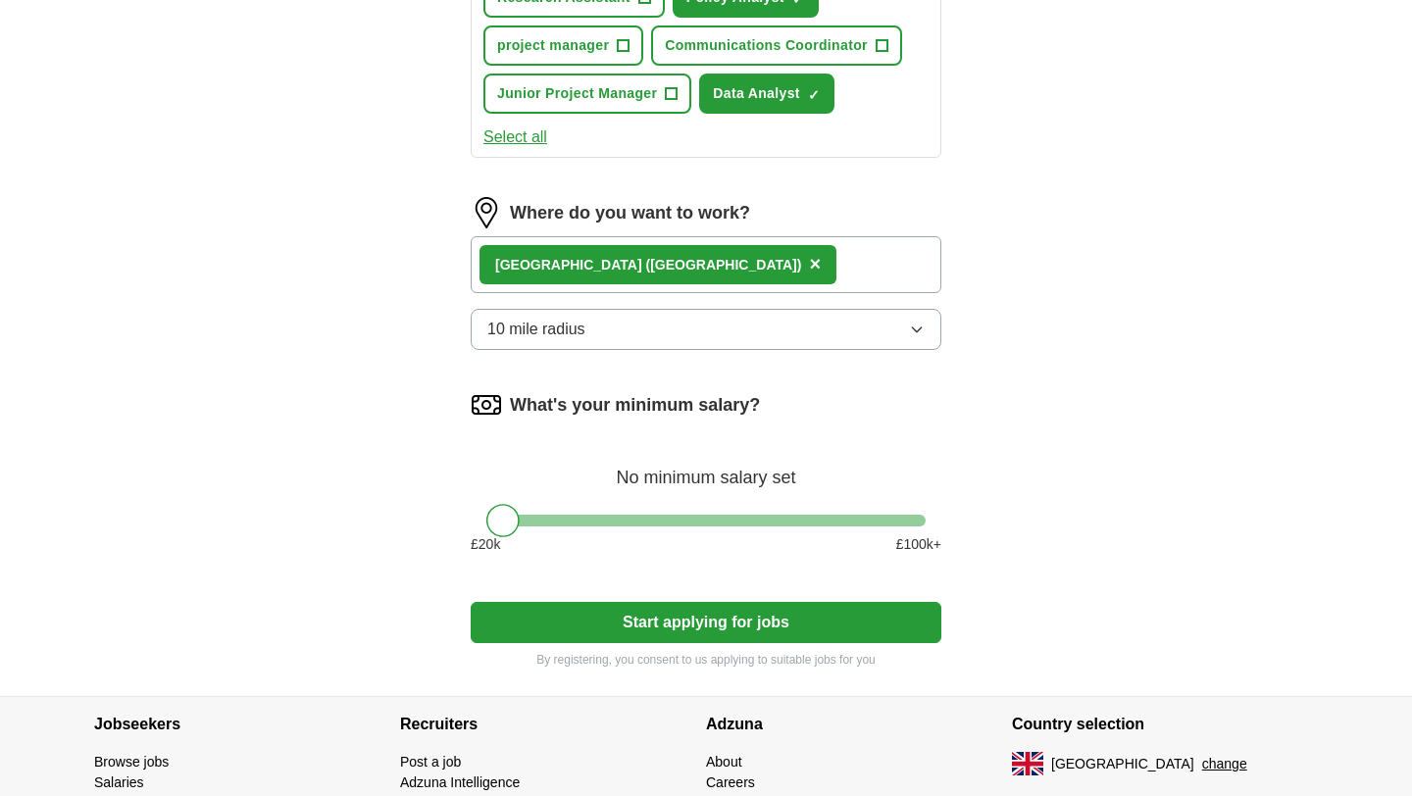
scroll to position [977, 0]
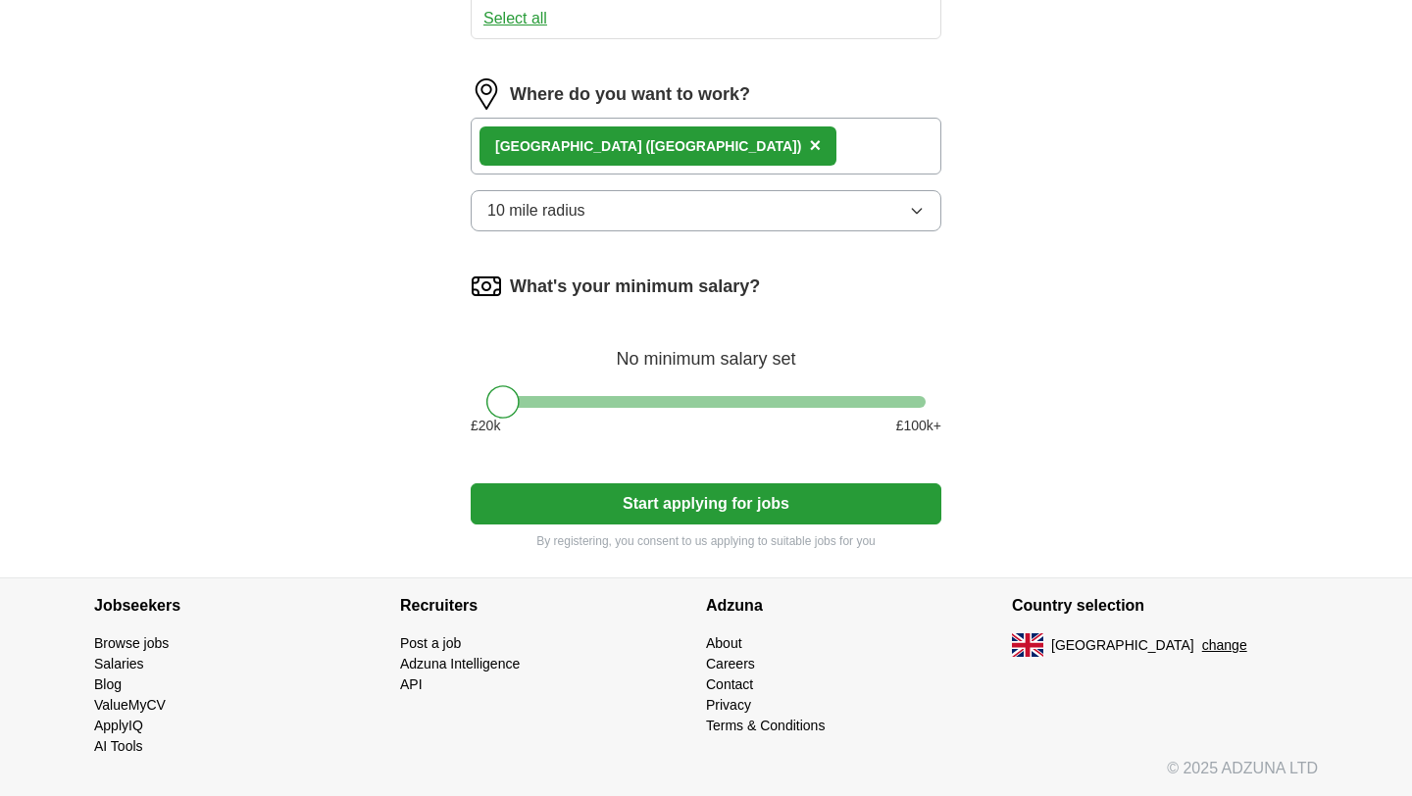
click at [665, 509] on button "Start applying for jobs" at bounding box center [706, 504] width 471 height 41
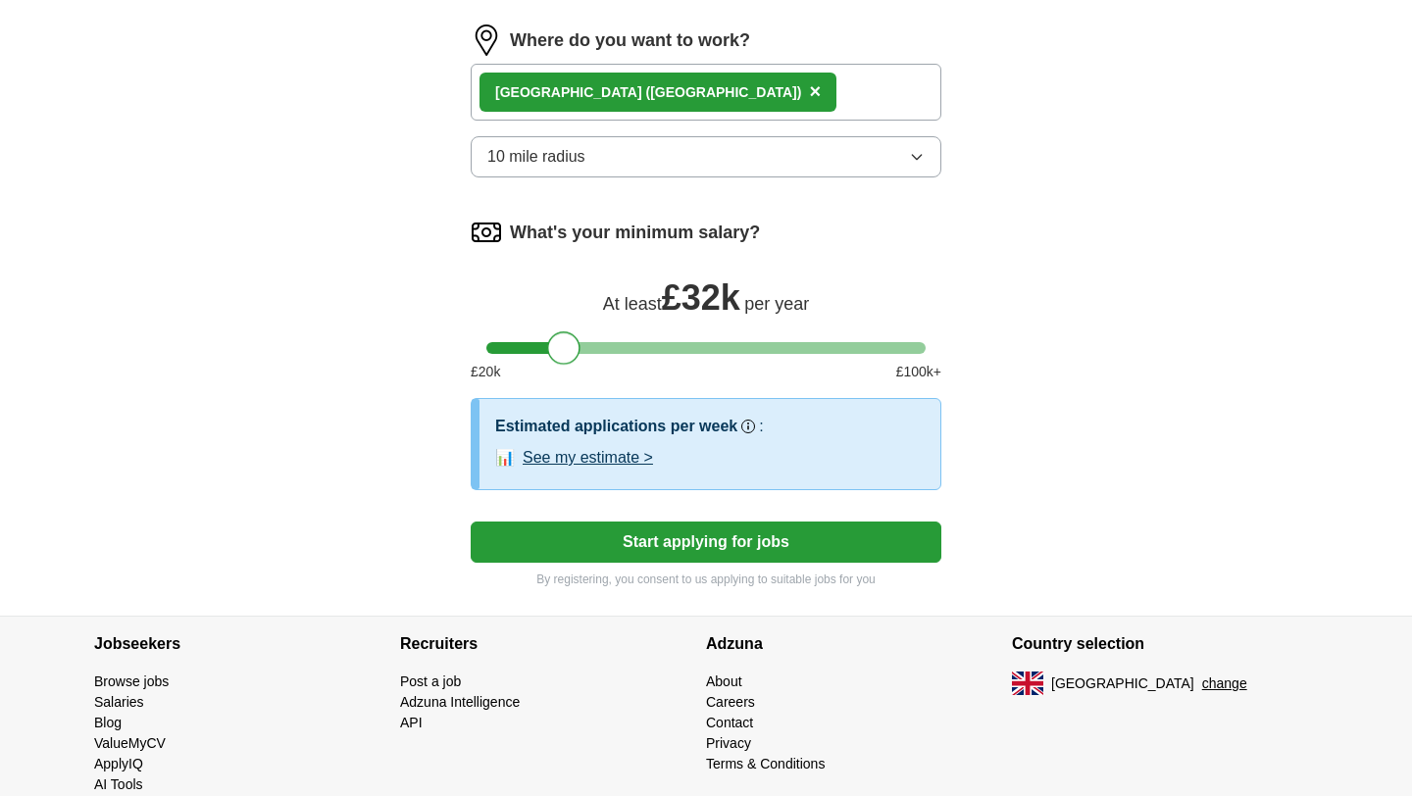
scroll to position [1069, 0]
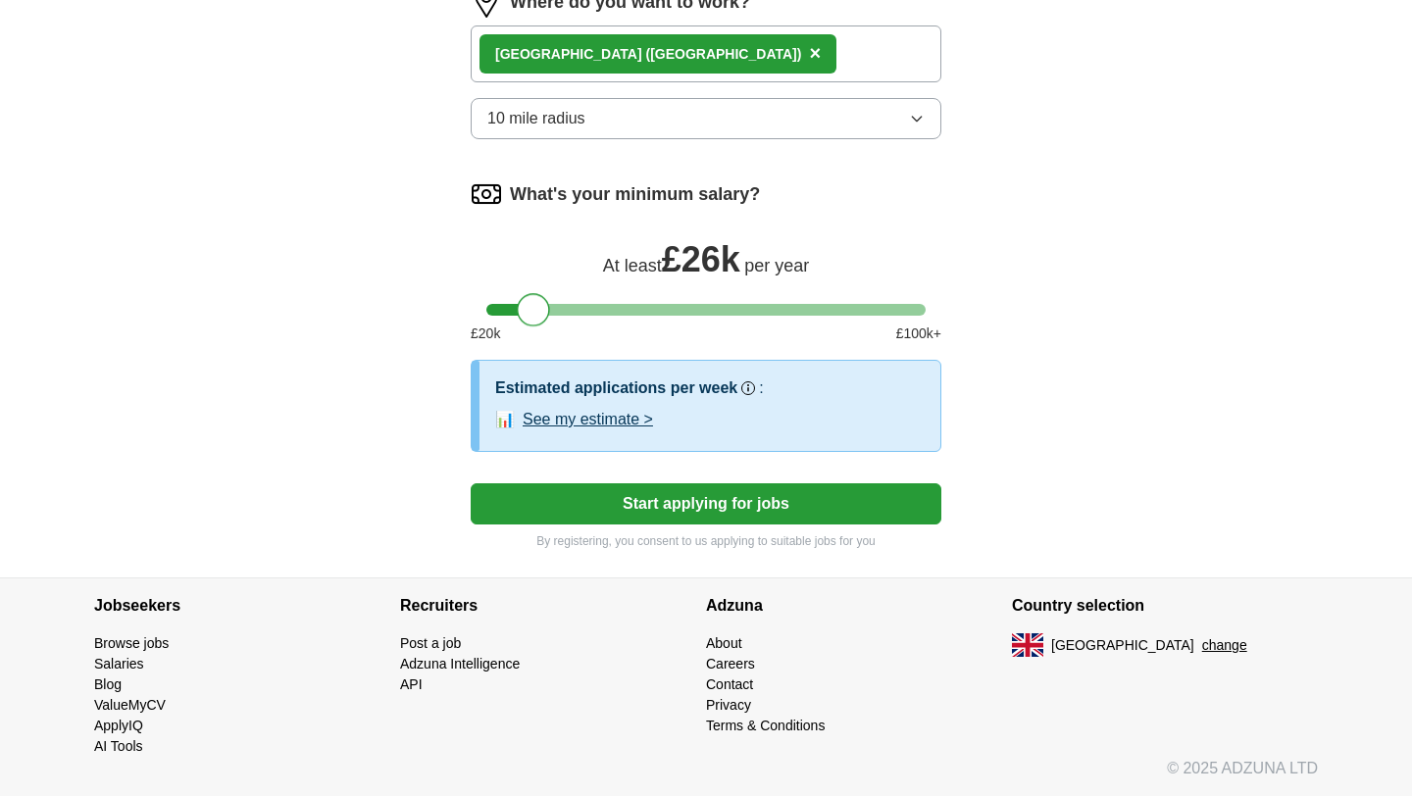
drag, startPoint x: 509, startPoint y: 291, endPoint x: 537, endPoint y: 325, distance: 43.8
click at [537, 325] on div at bounding box center [533, 309] width 33 height 33
click at [542, 304] on div at bounding box center [538, 309] width 33 height 33
click at [543, 304] on div at bounding box center [538, 309] width 33 height 33
click at [678, 510] on button "Start applying for jobs" at bounding box center [706, 504] width 471 height 41
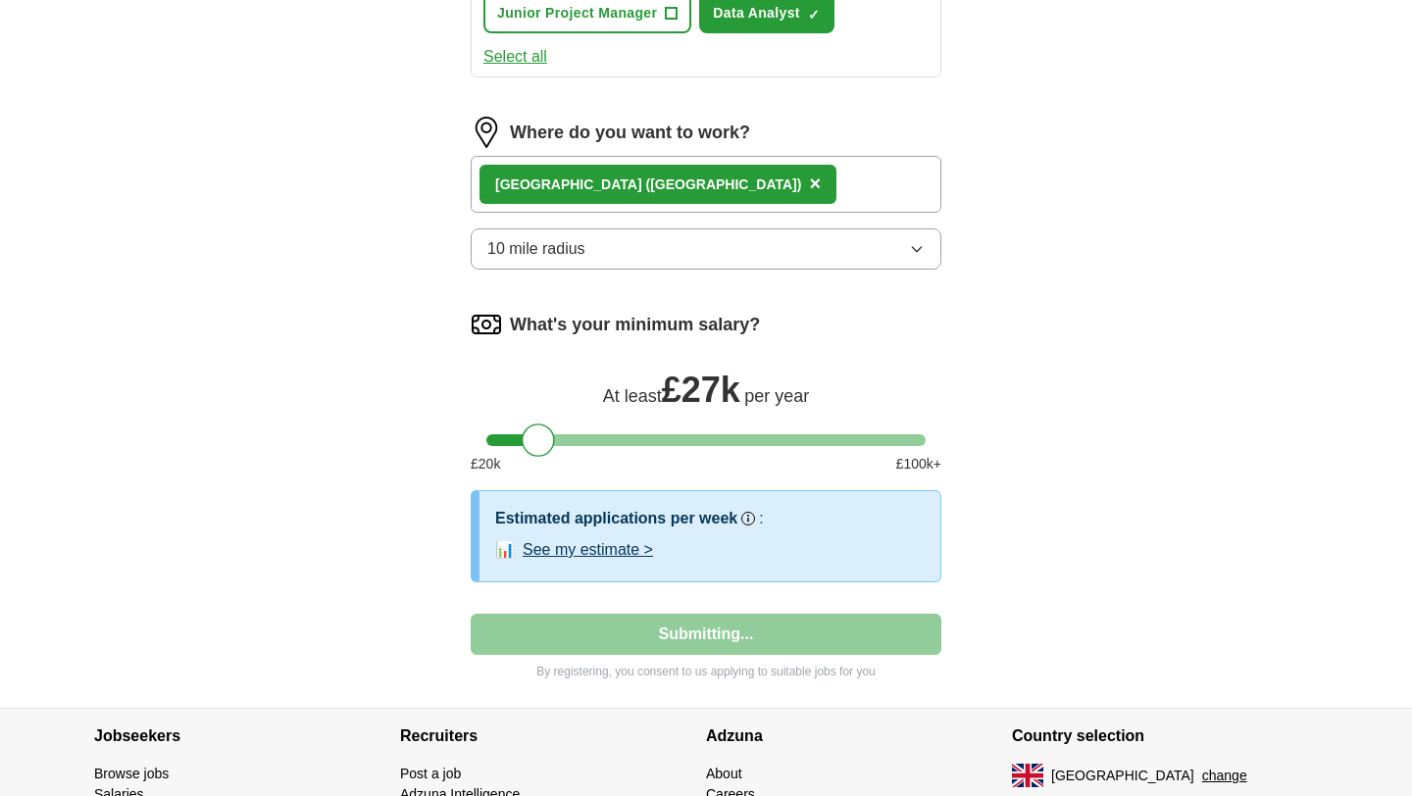
select select "**"
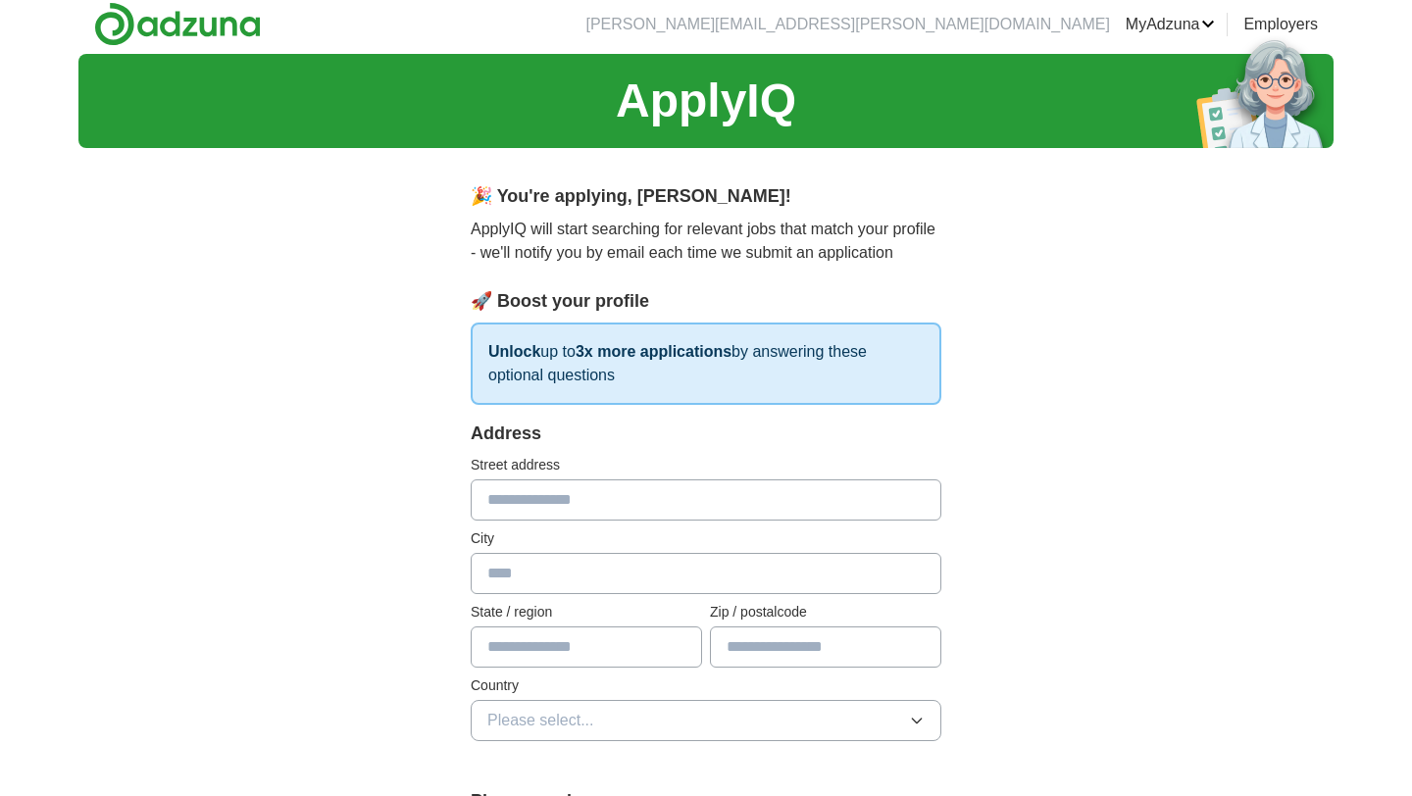
scroll to position [0, 0]
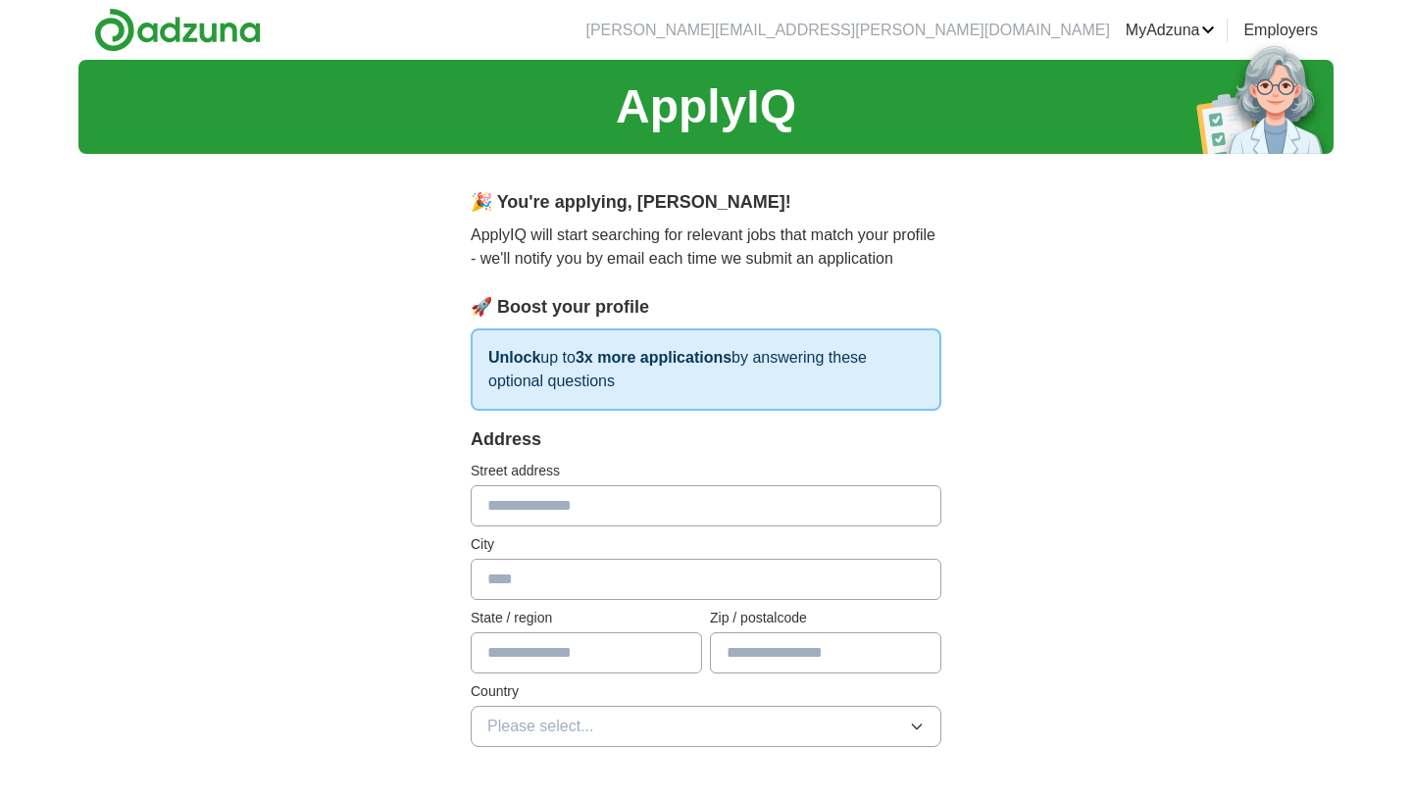
click at [546, 518] on input "text" at bounding box center [706, 505] width 471 height 41
type input "**********"
click at [550, 576] on input "text" at bounding box center [706, 579] width 471 height 41
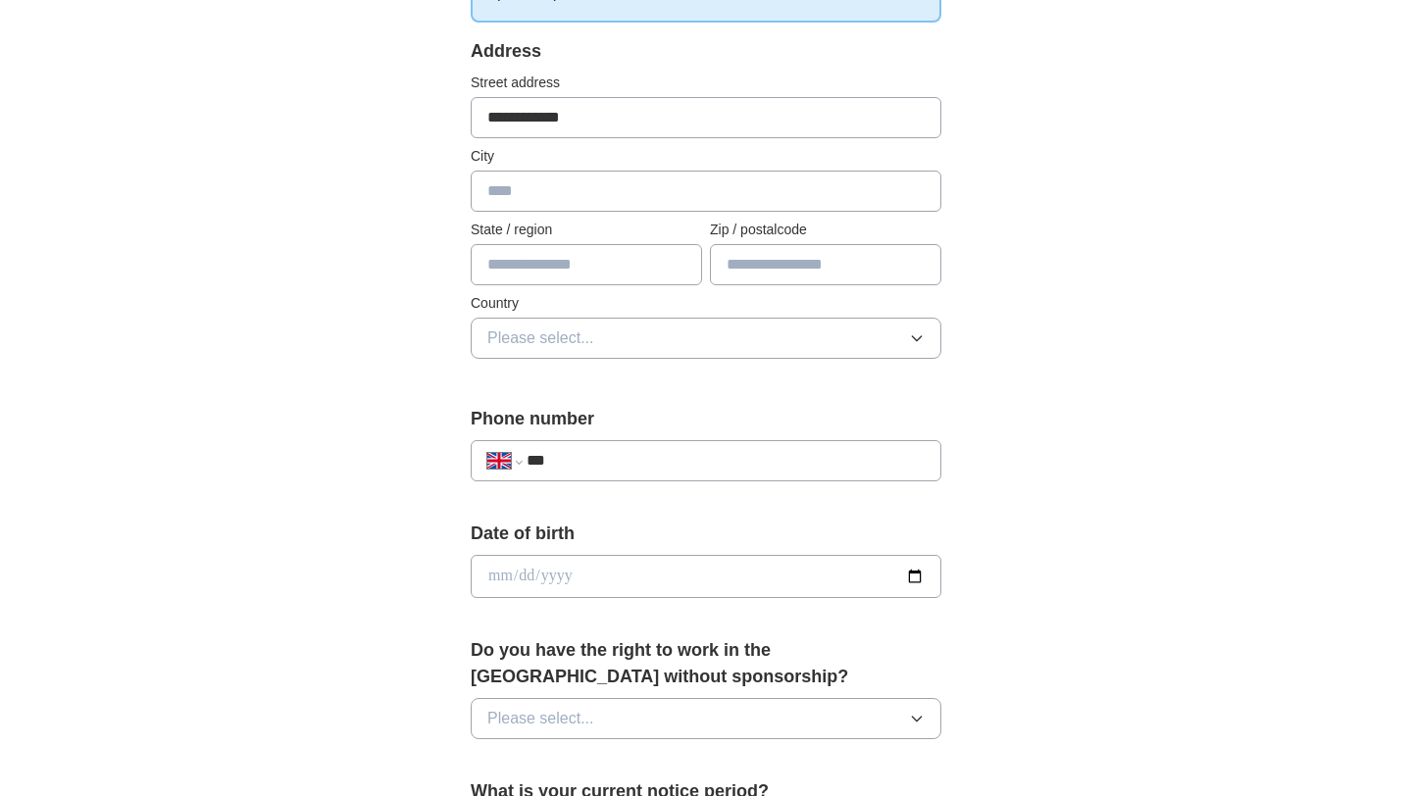
scroll to position [383, 0]
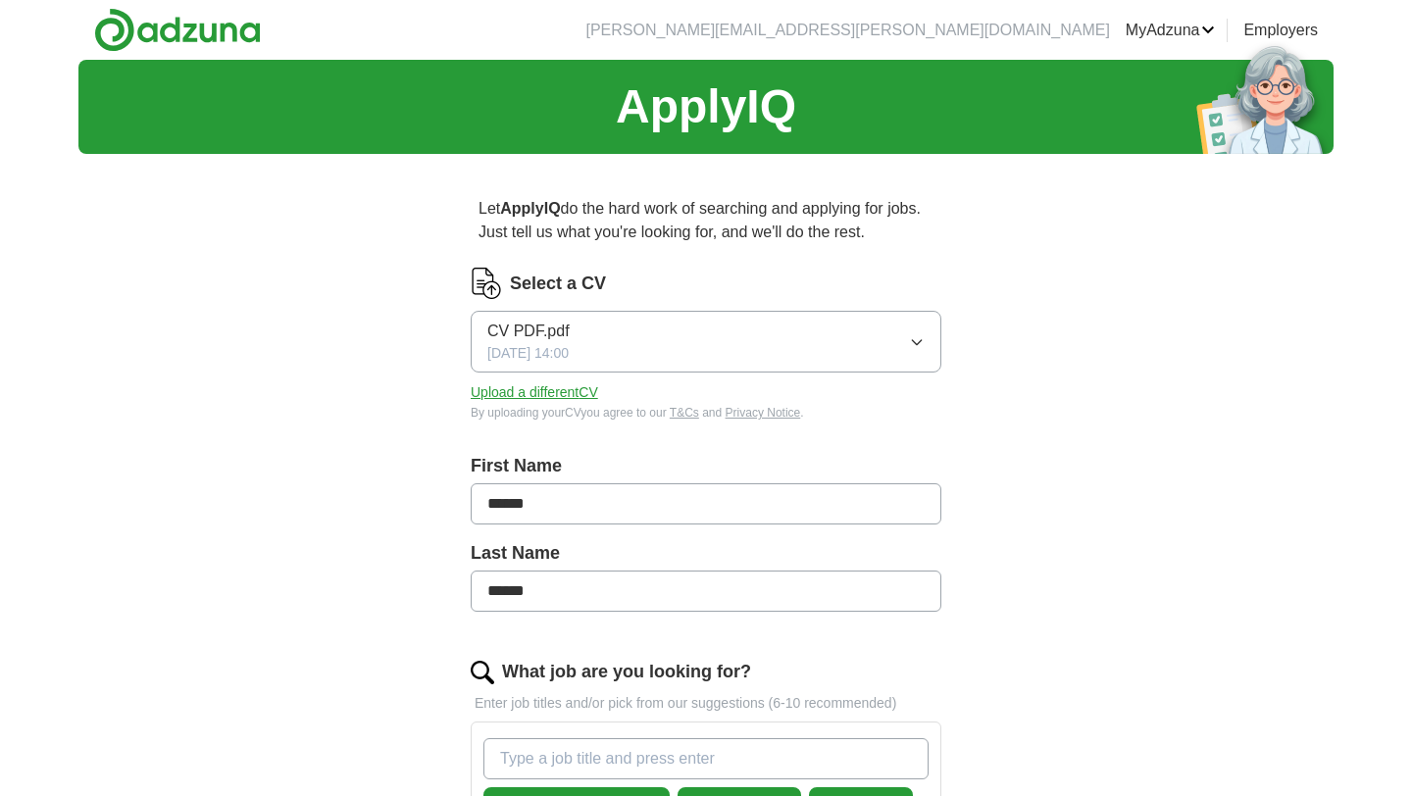
click at [0, 0] on link "CVs" at bounding box center [0, 0] width 0 height 0
